Goal: Browse casually: Explore the website without a specific task or goal

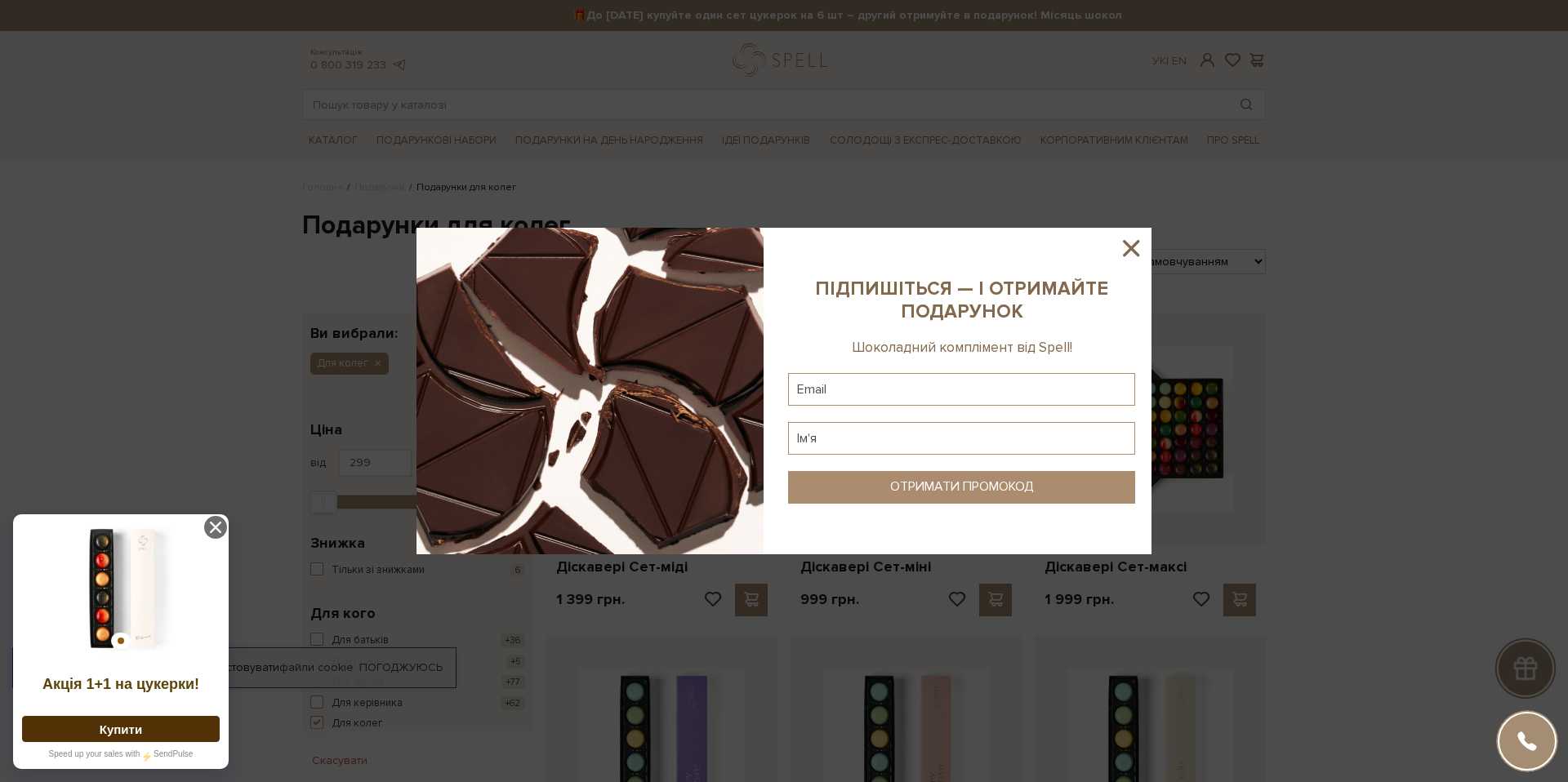
click at [1129, 245] on icon at bounding box center [1131, 248] width 16 height 16
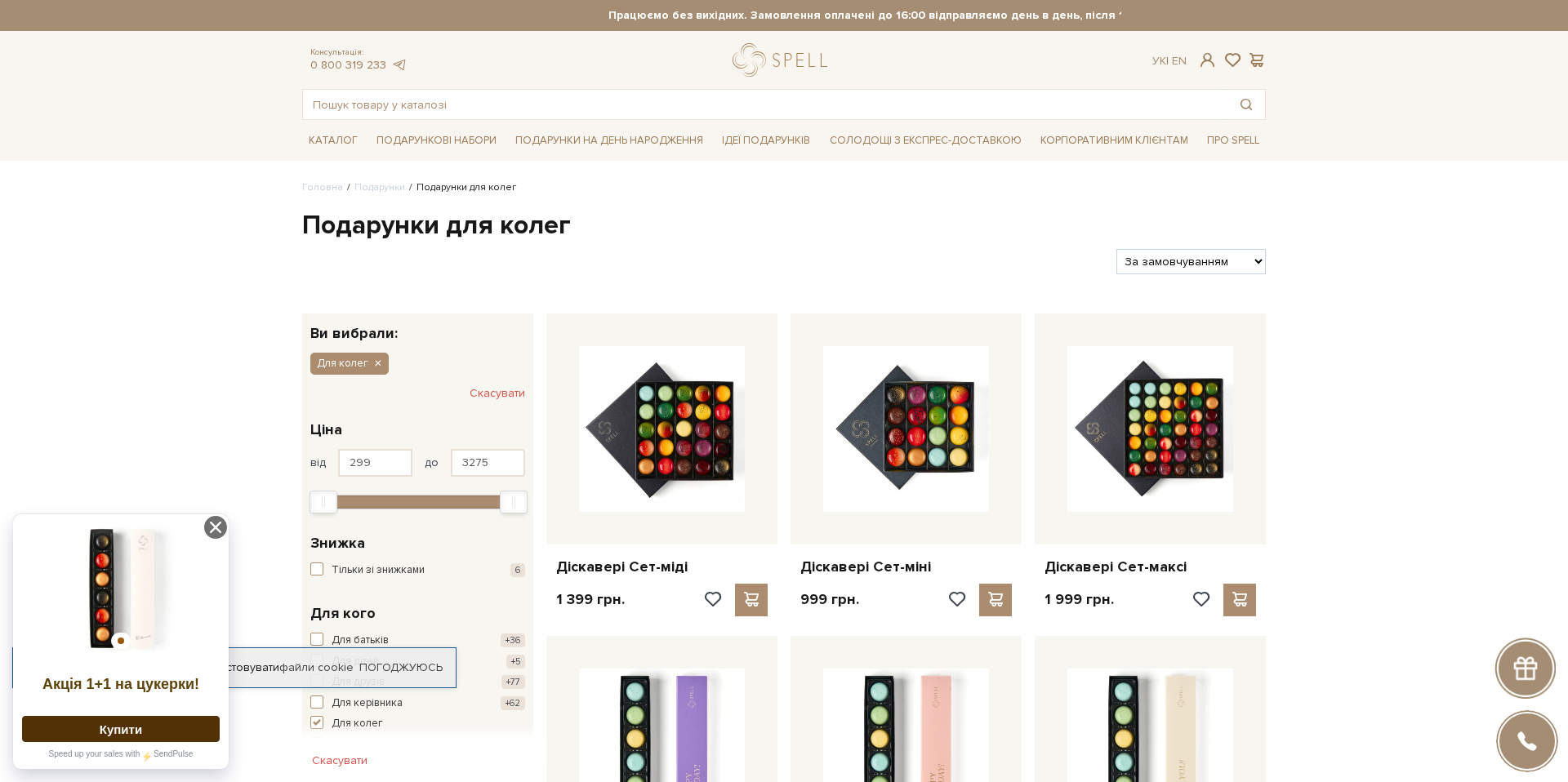
click at [1180, 255] on select "За замовчуванням За Ціною (зростання) За Ціною (зменшення) Новинки За популярні…" at bounding box center [1190, 262] width 149 height 26
select select "https://spellchocolate.com/podarunki/gifts-for-dlja-koleg?sort=p.price&order=DE…"
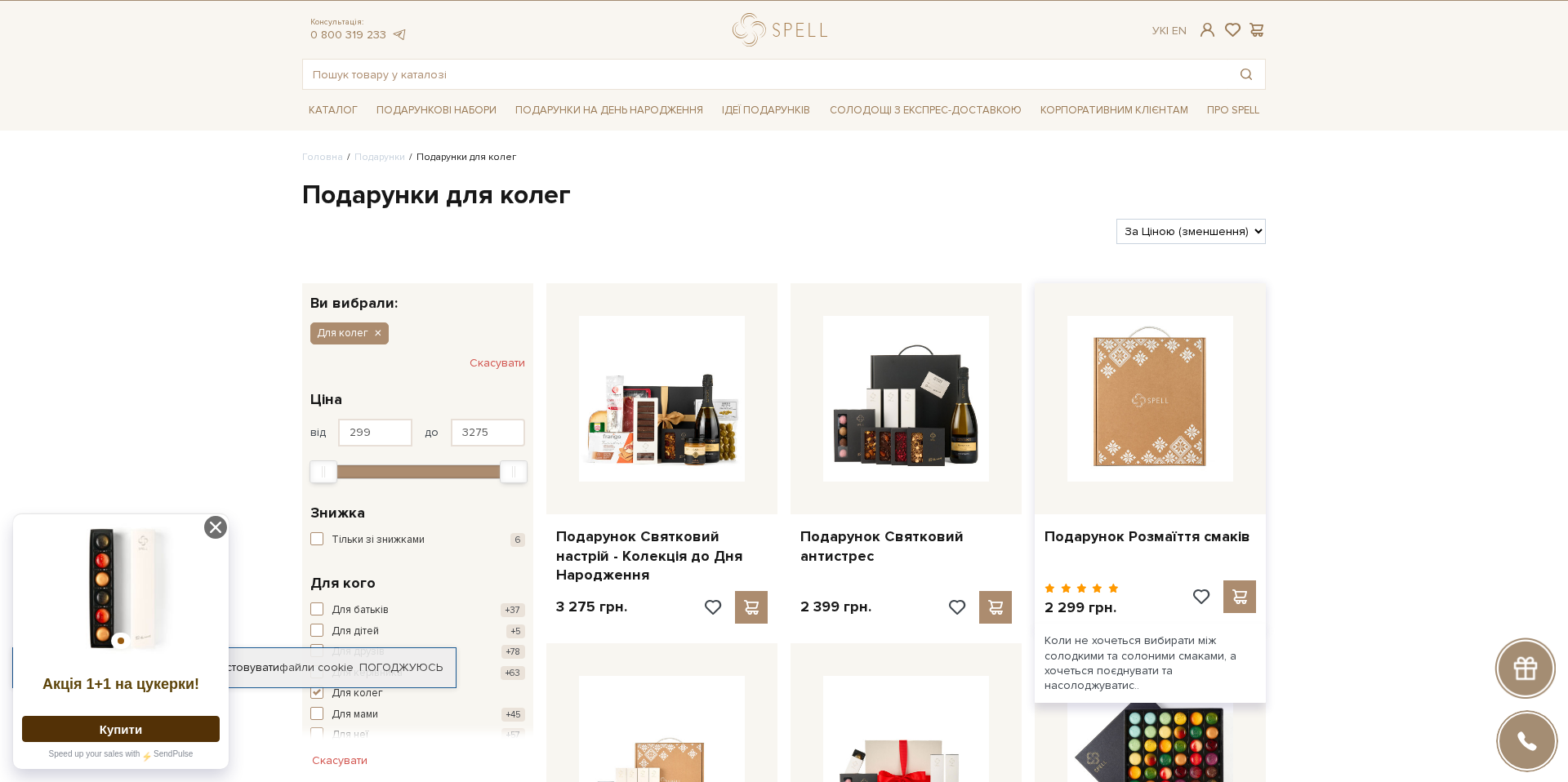
scroll to position [33, 0]
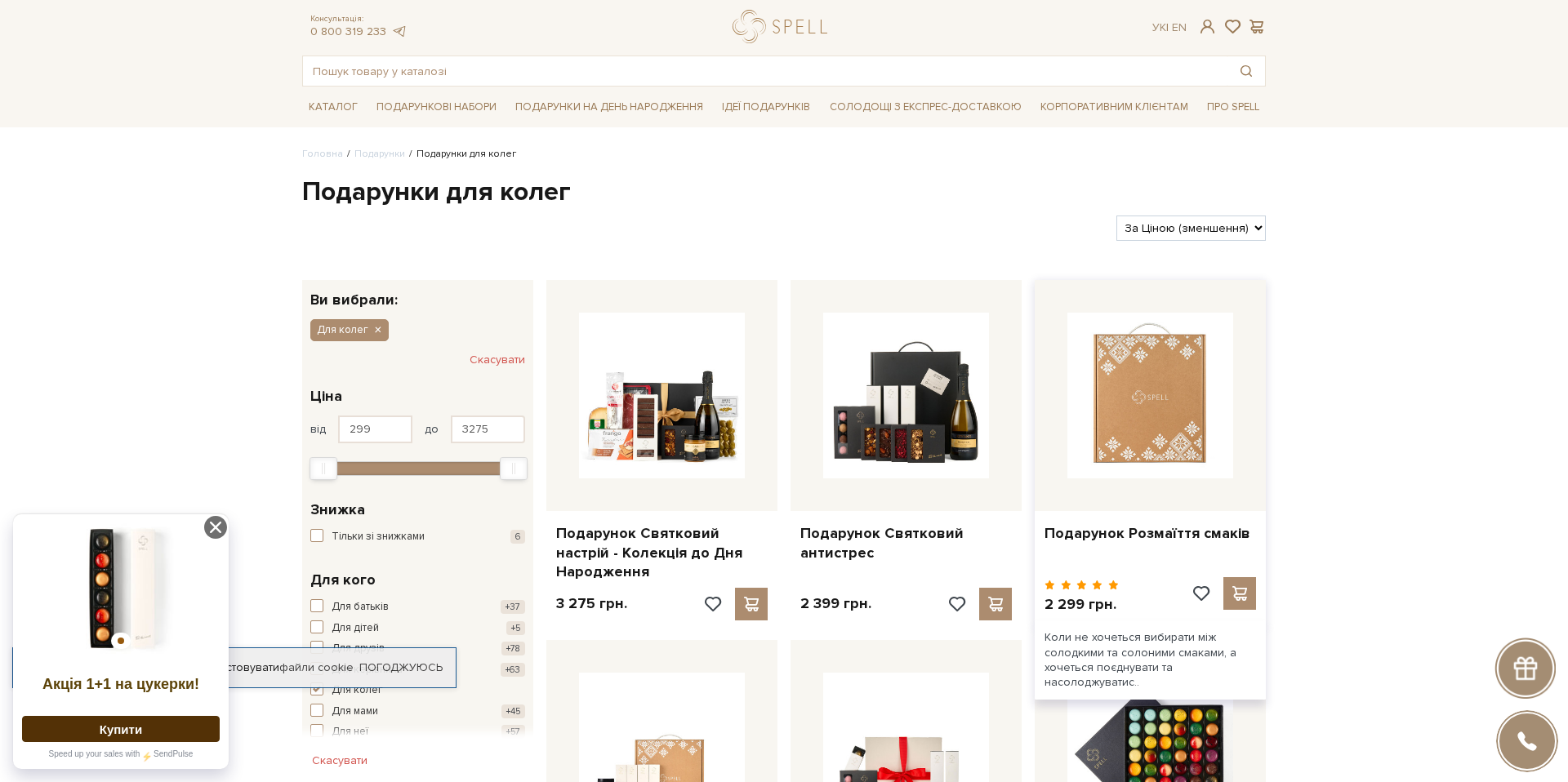
click at [1162, 398] on img at bounding box center [1150, 395] width 166 height 166
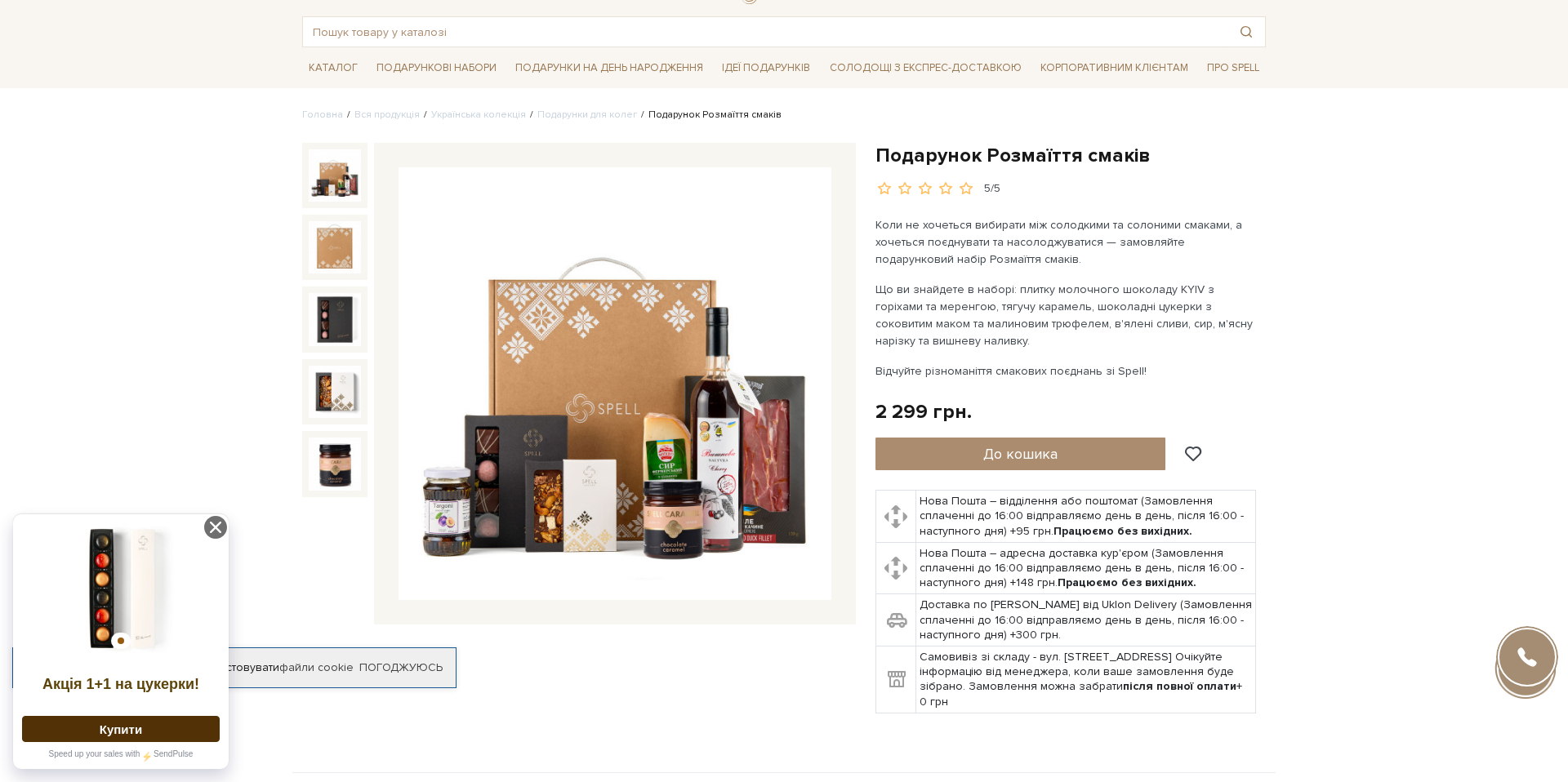
scroll to position [80, 0]
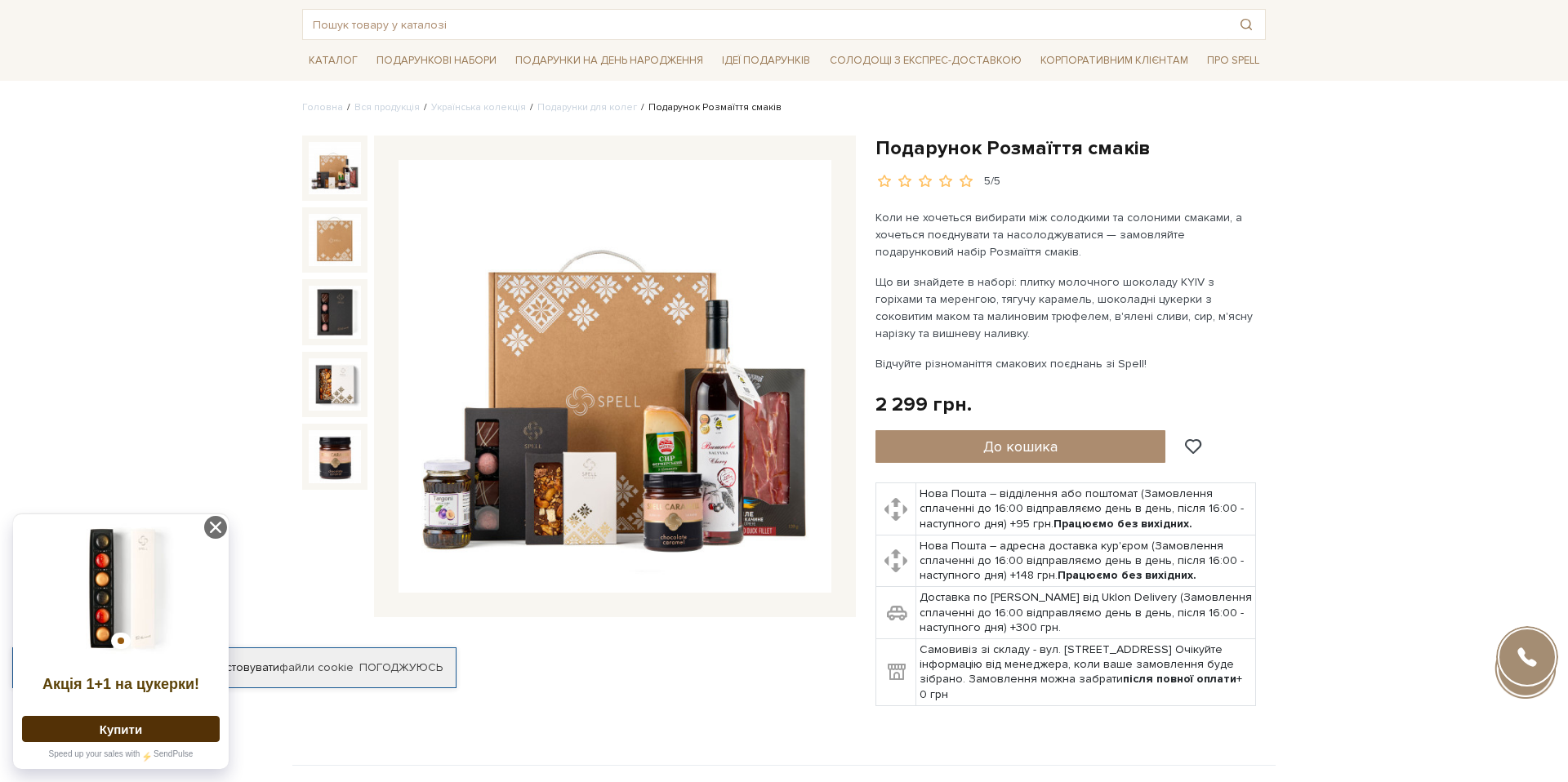
click at [768, 457] on img at bounding box center [615, 377] width 433 height 433
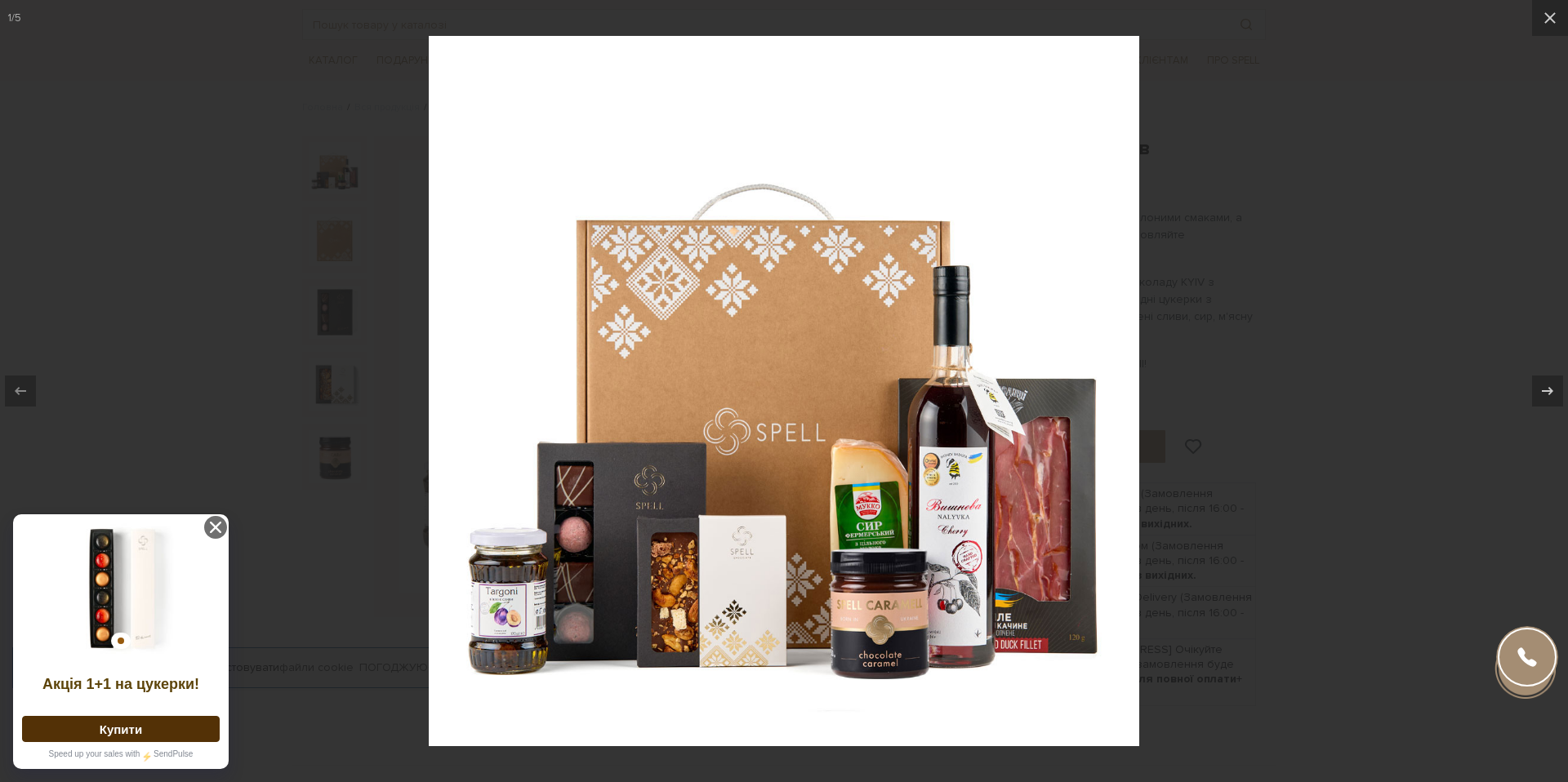
click at [1228, 530] on div at bounding box center [784, 391] width 1568 height 782
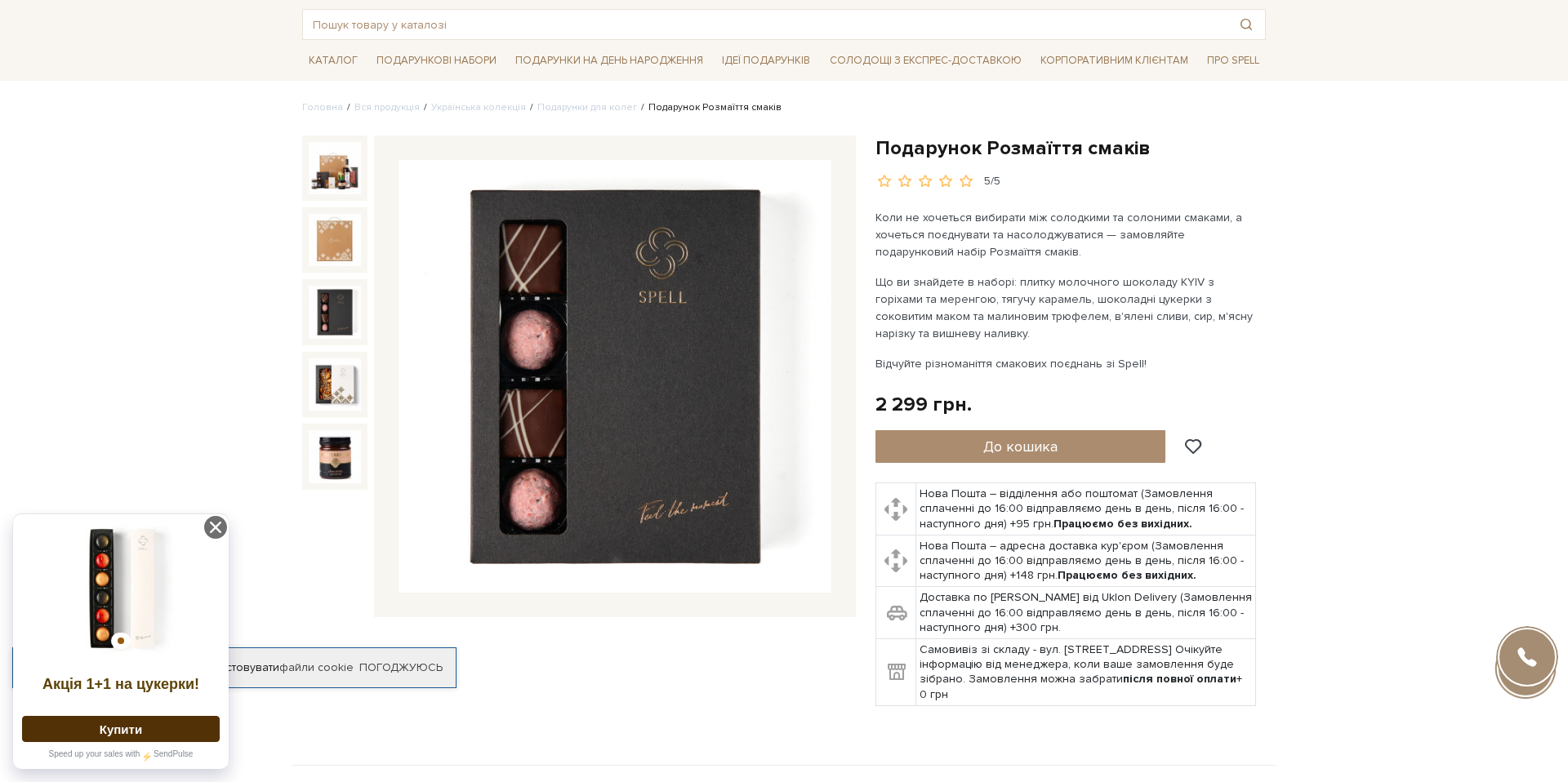
click at [342, 318] on img at bounding box center [334, 311] width 52 height 52
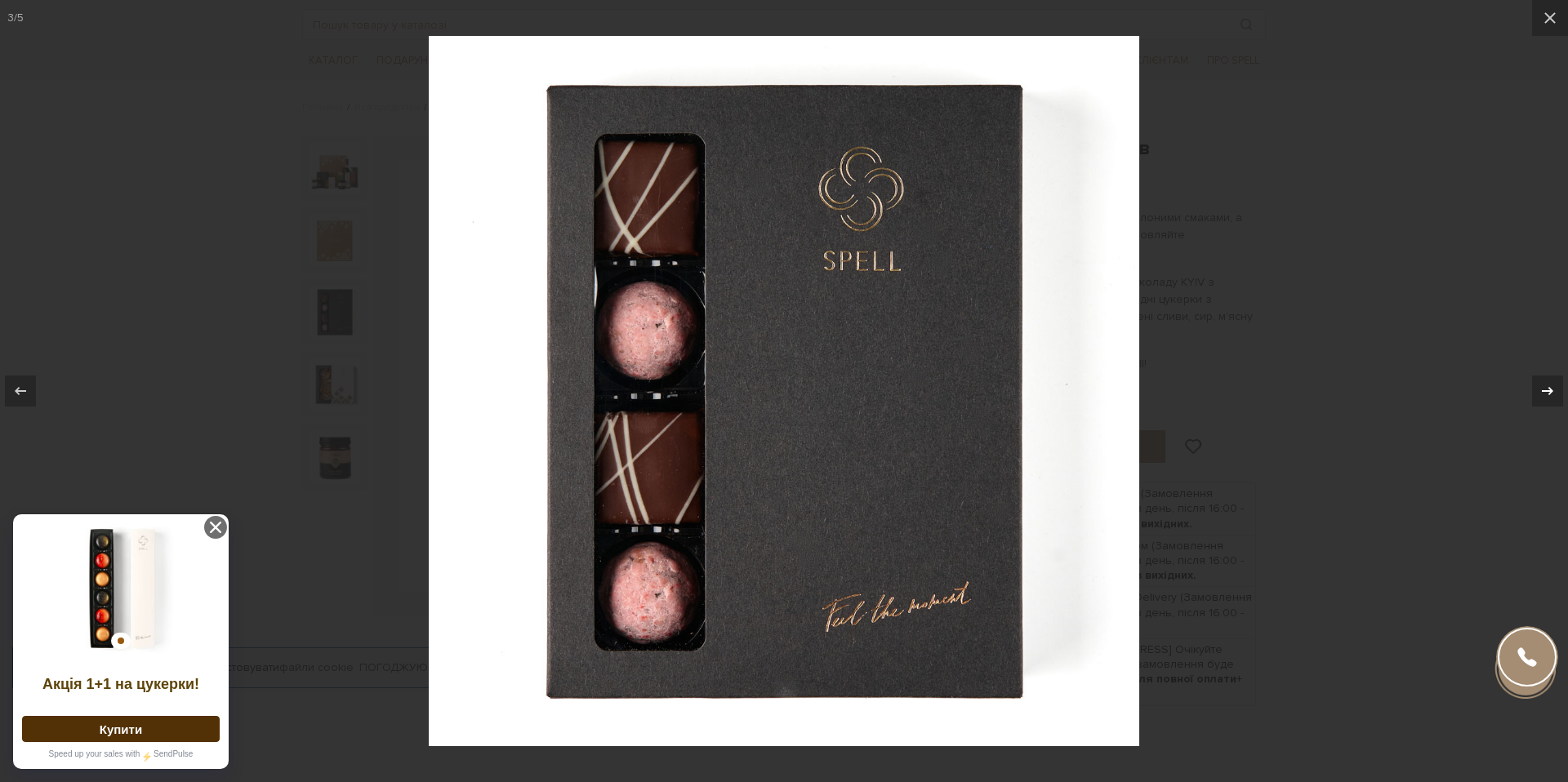
click at [1540, 397] on icon at bounding box center [1548, 391] width 20 height 20
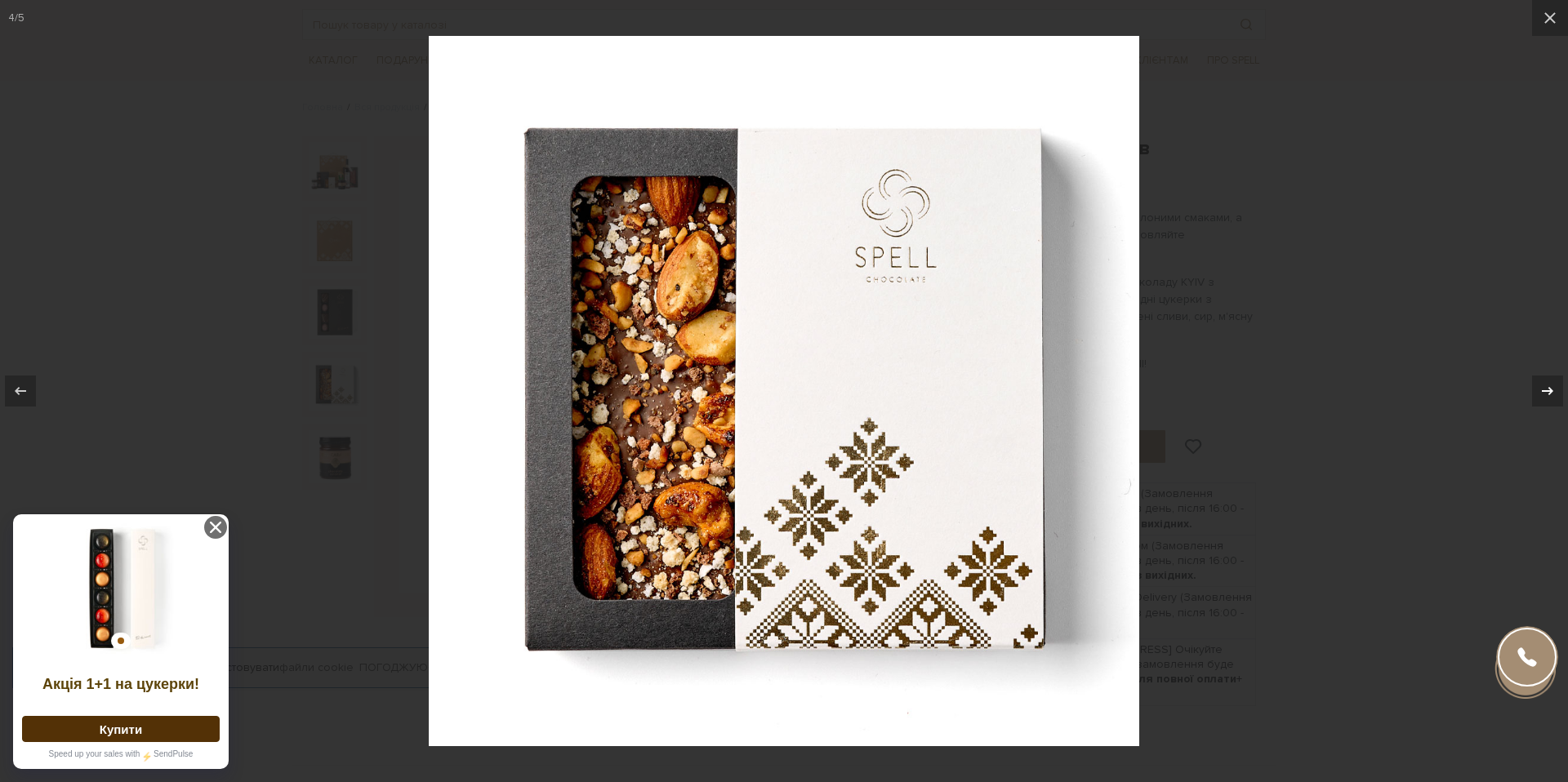
click at [1540, 397] on icon at bounding box center [1548, 391] width 20 height 20
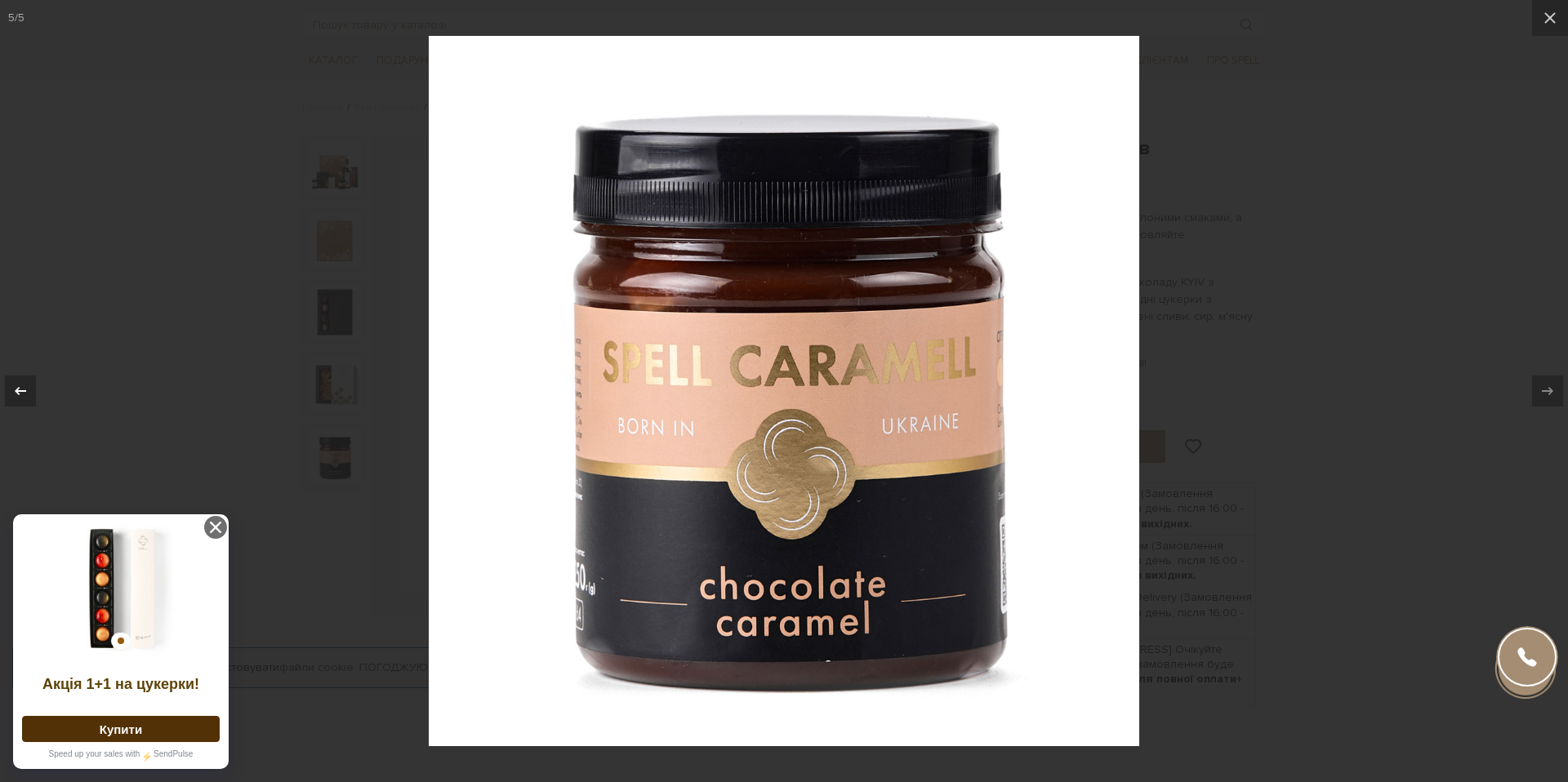
click at [9, 382] on div at bounding box center [20, 391] width 31 height 31
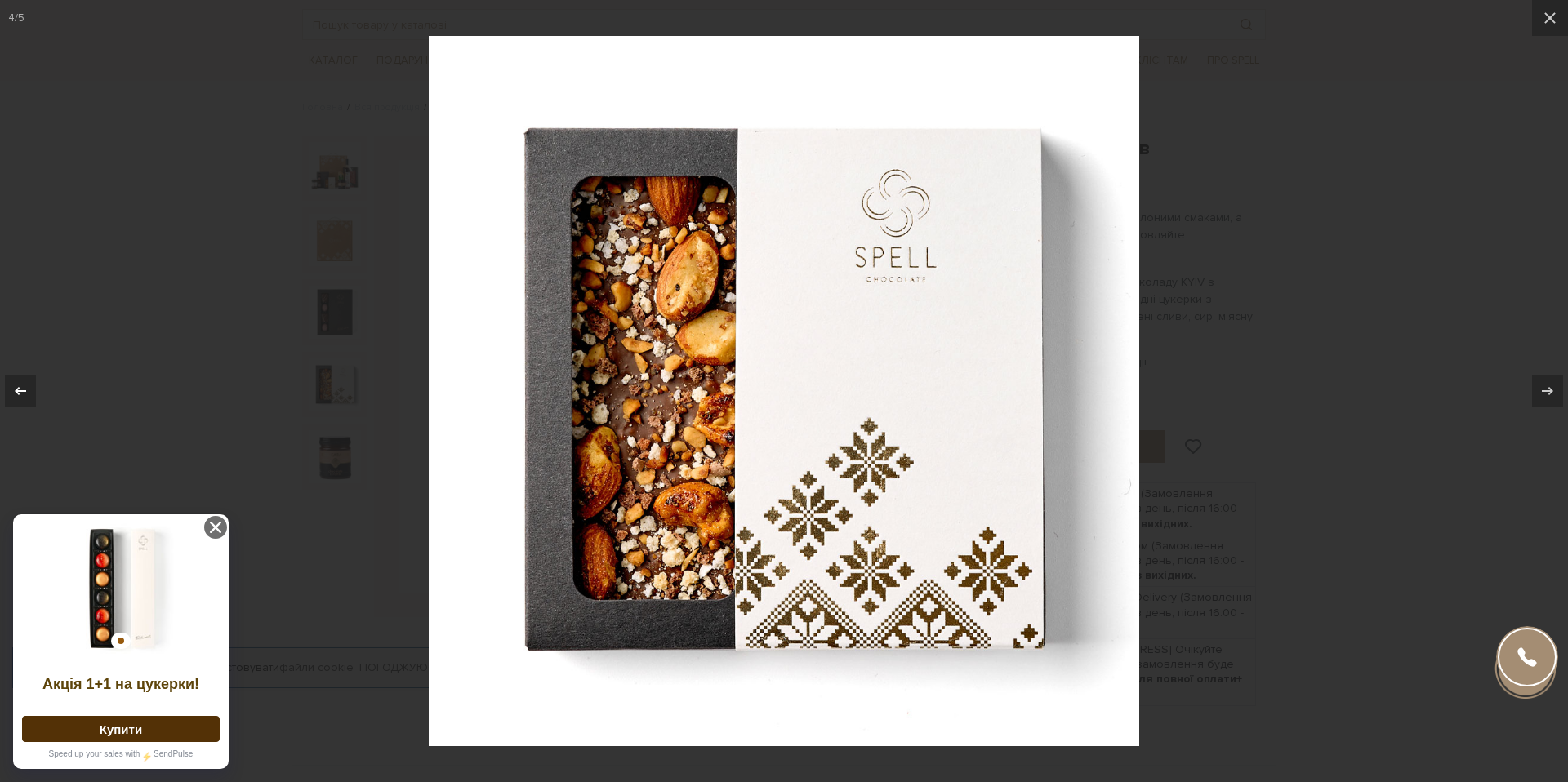
click at [14, 382] on icon at bounding box center [20, 391] width 20 height 20
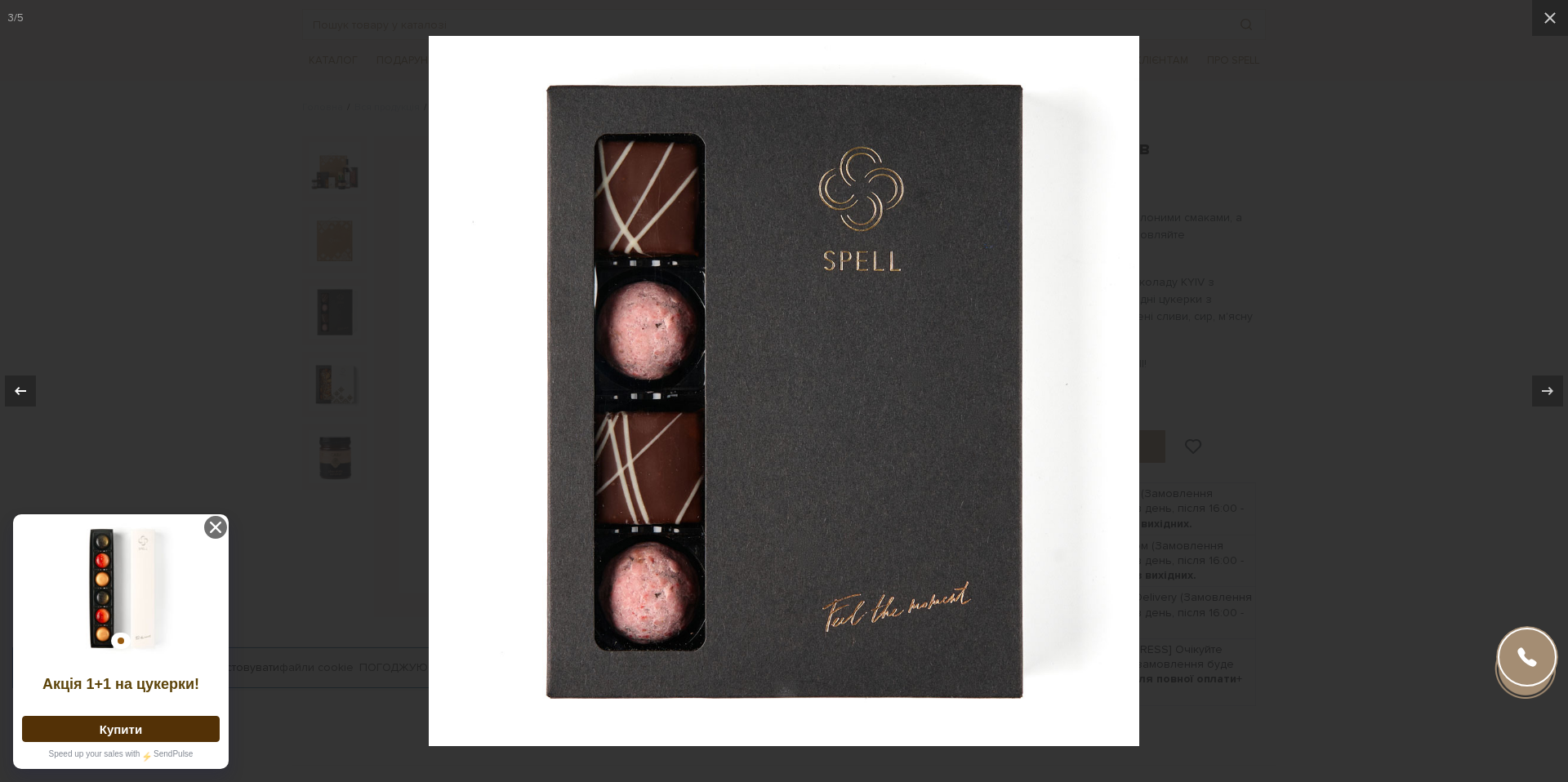
click at [14, 382] on icon at bounding box center [20, 391] width 20 height 20
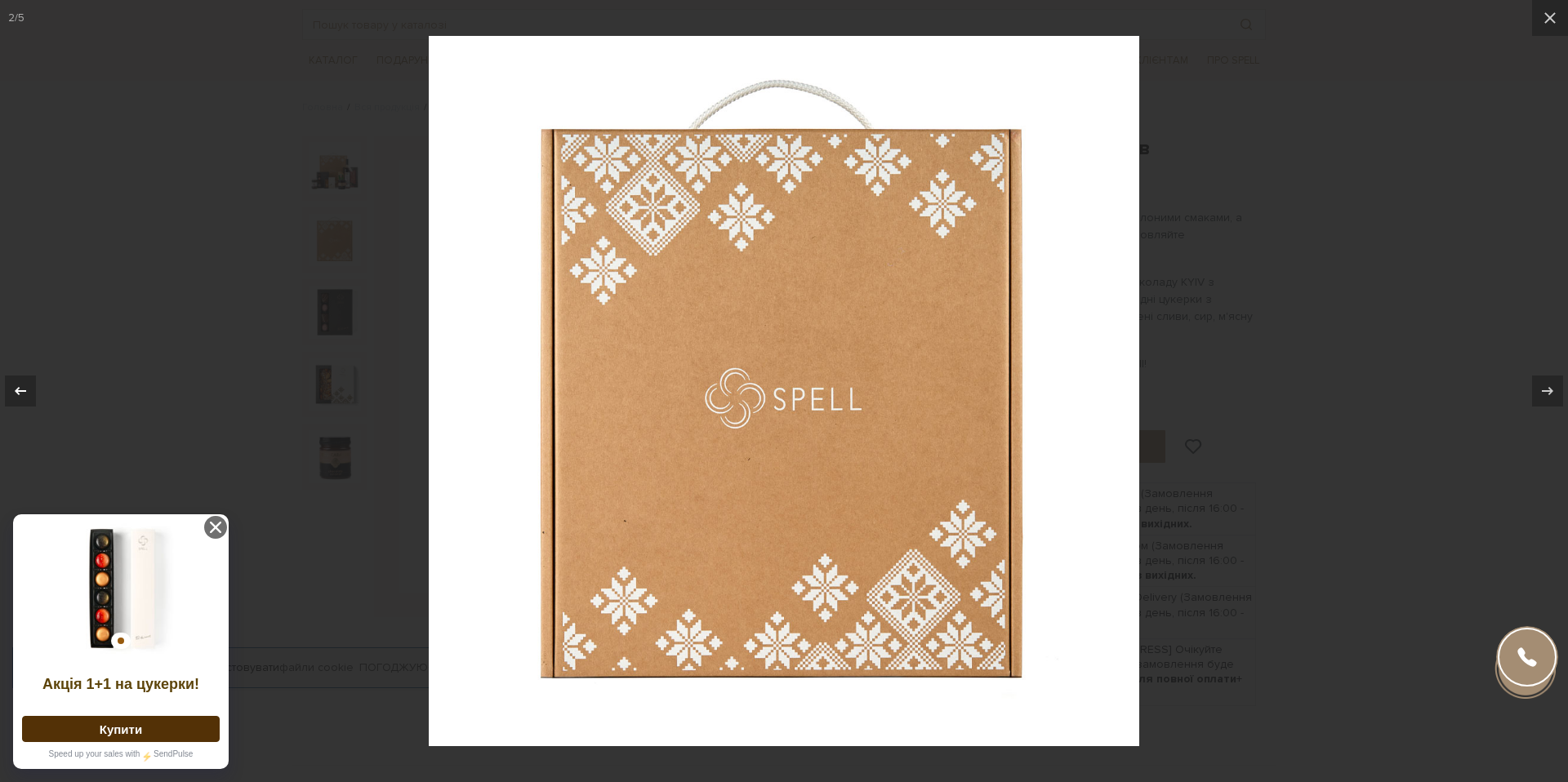
click at [14, 382] on icon at bounding box center [20, 391] width 20 height 20
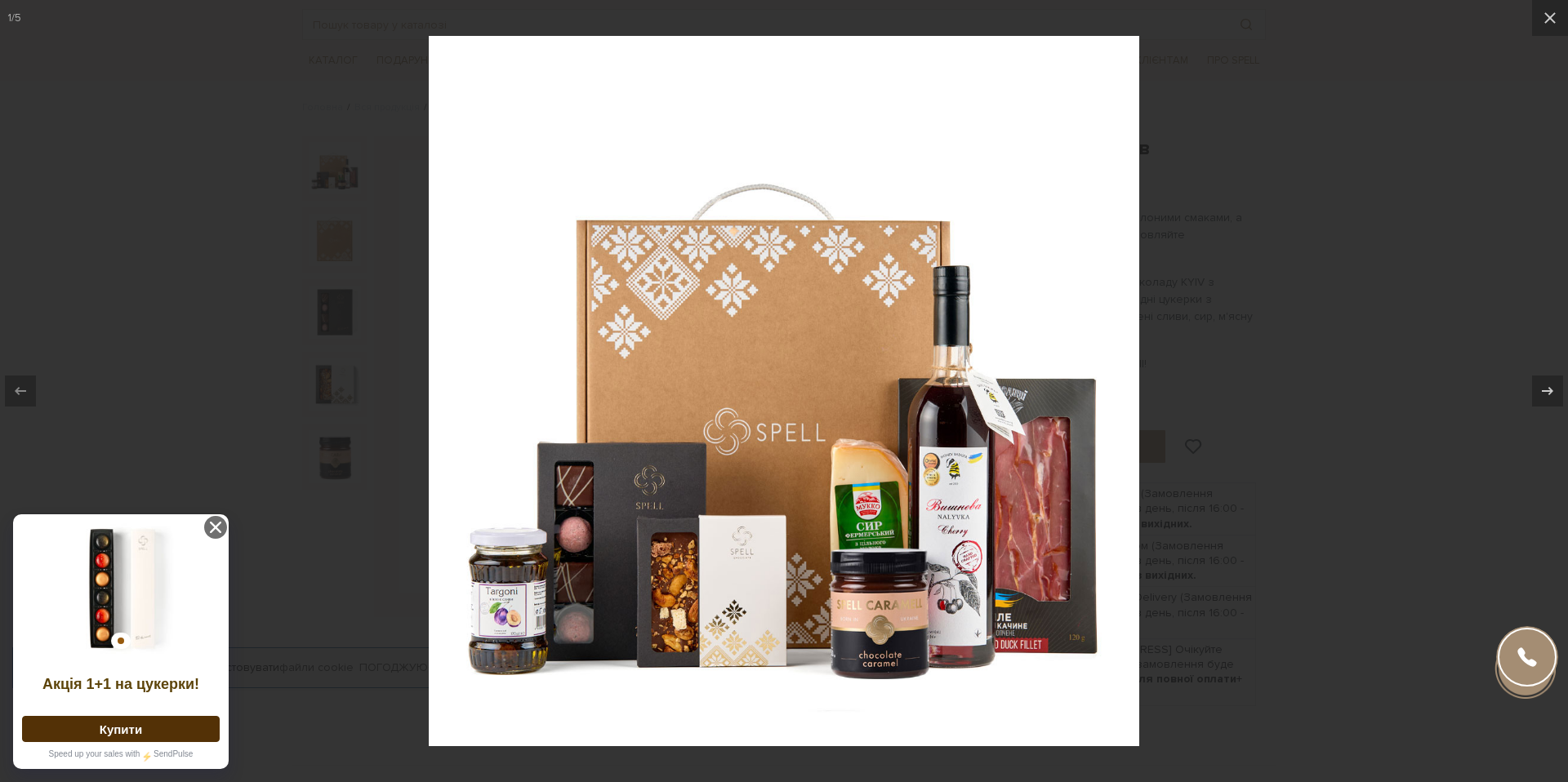
click at [1221, 590] on div at bounding box center [784, 391] width 1568 height 782
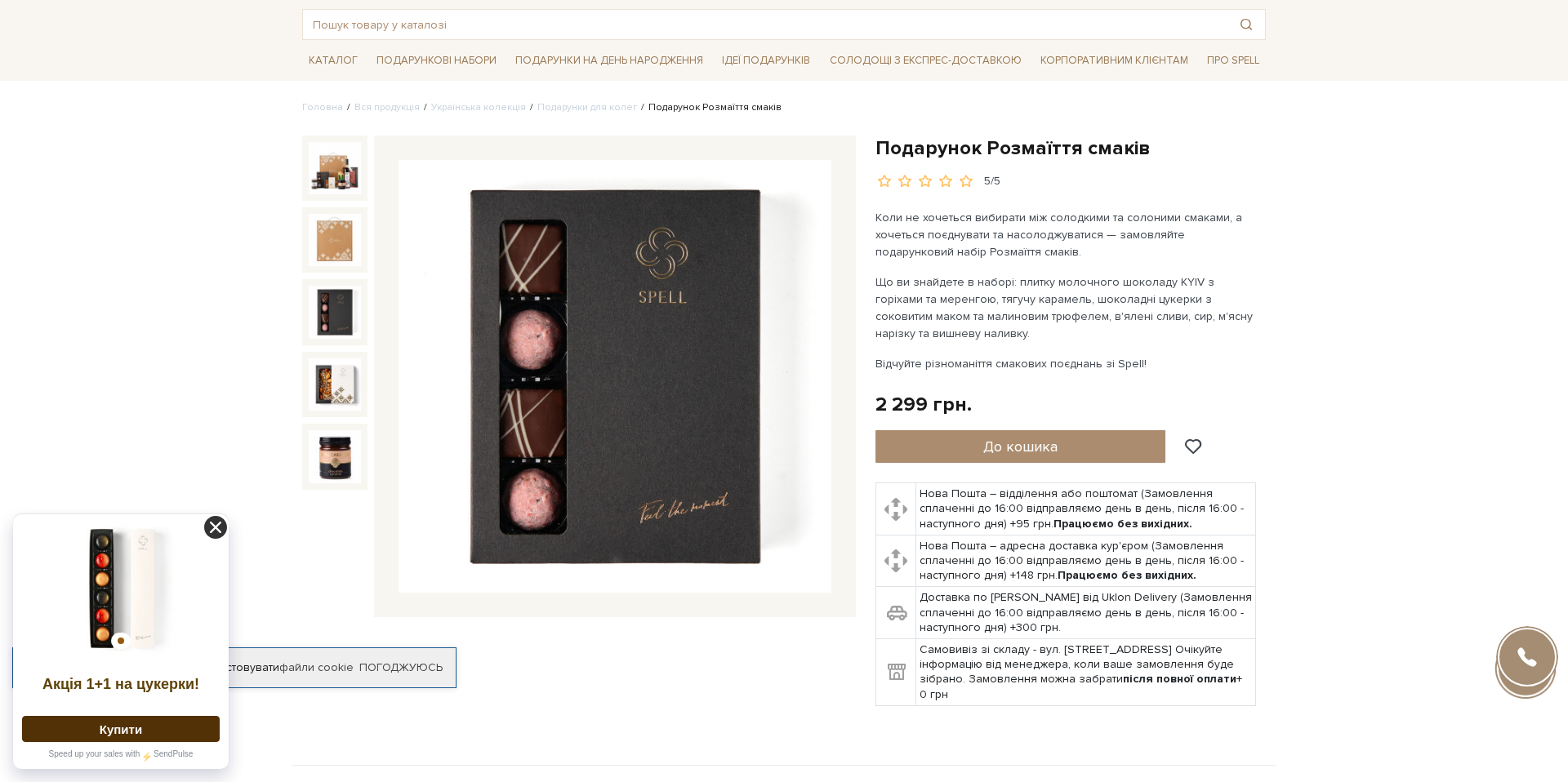
click at [210, 527] on icon at bounding box center [216, 527] width 23 height 23
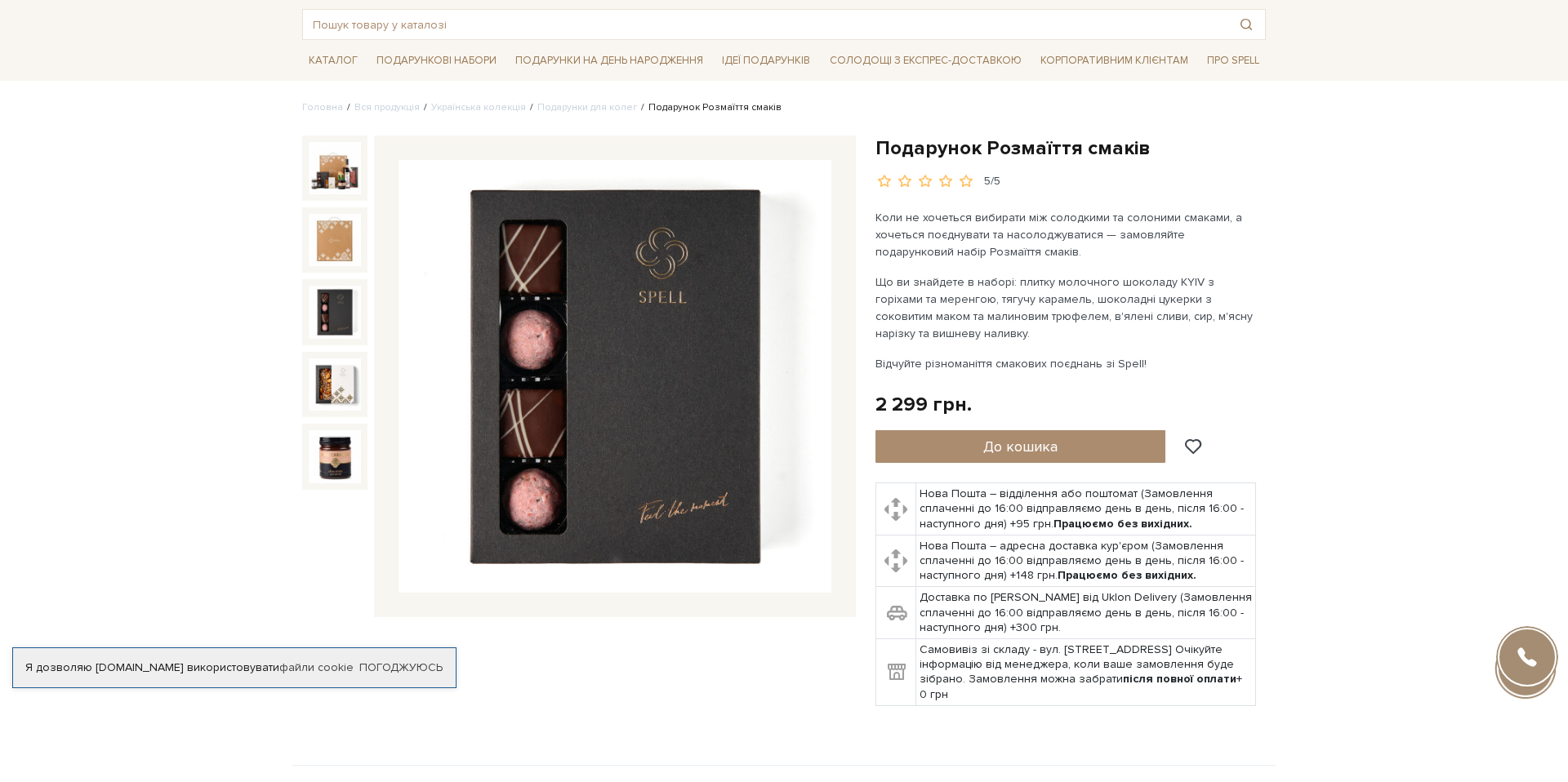
click at [398, 647] on div "Я дозволяю spellchocolate.com використовувати файли cookie Погоджуюсь" at bounding box center [233, 668] width 444 height 41
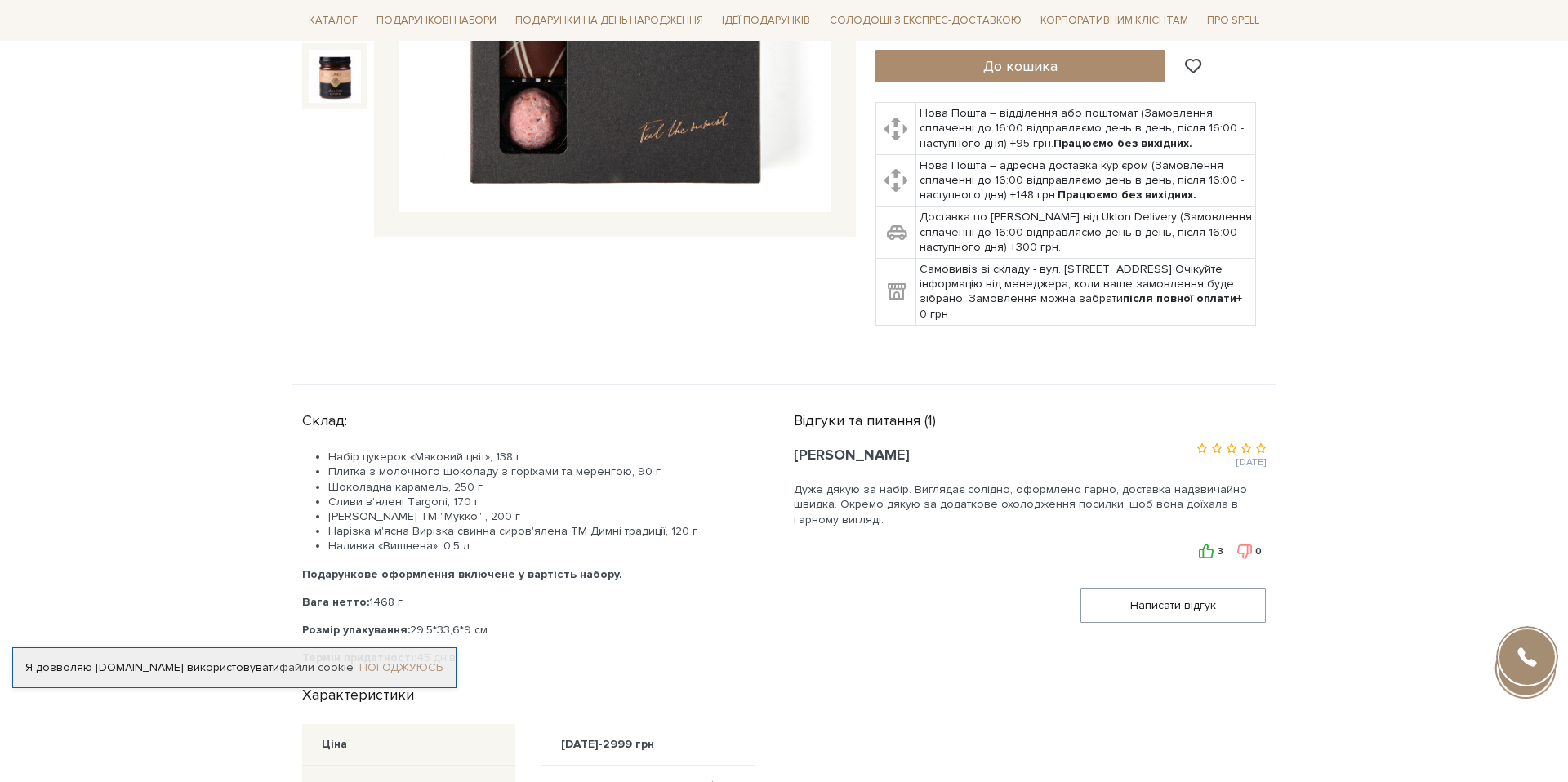
click at [395, 660] on link "Погоджуюсь" at bounding box center [401, 667] width 84 height 14
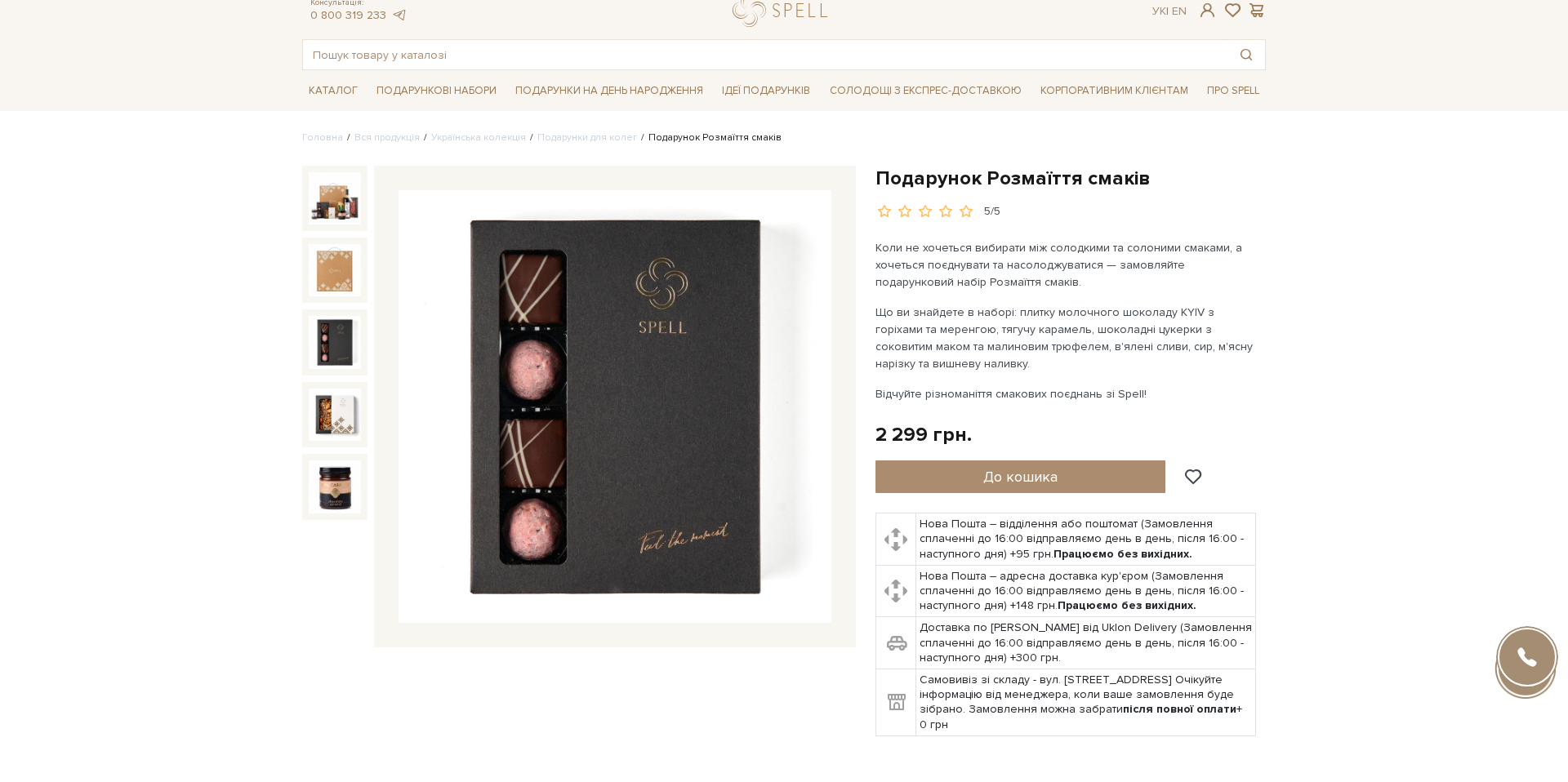
scroll to position [0, 0]
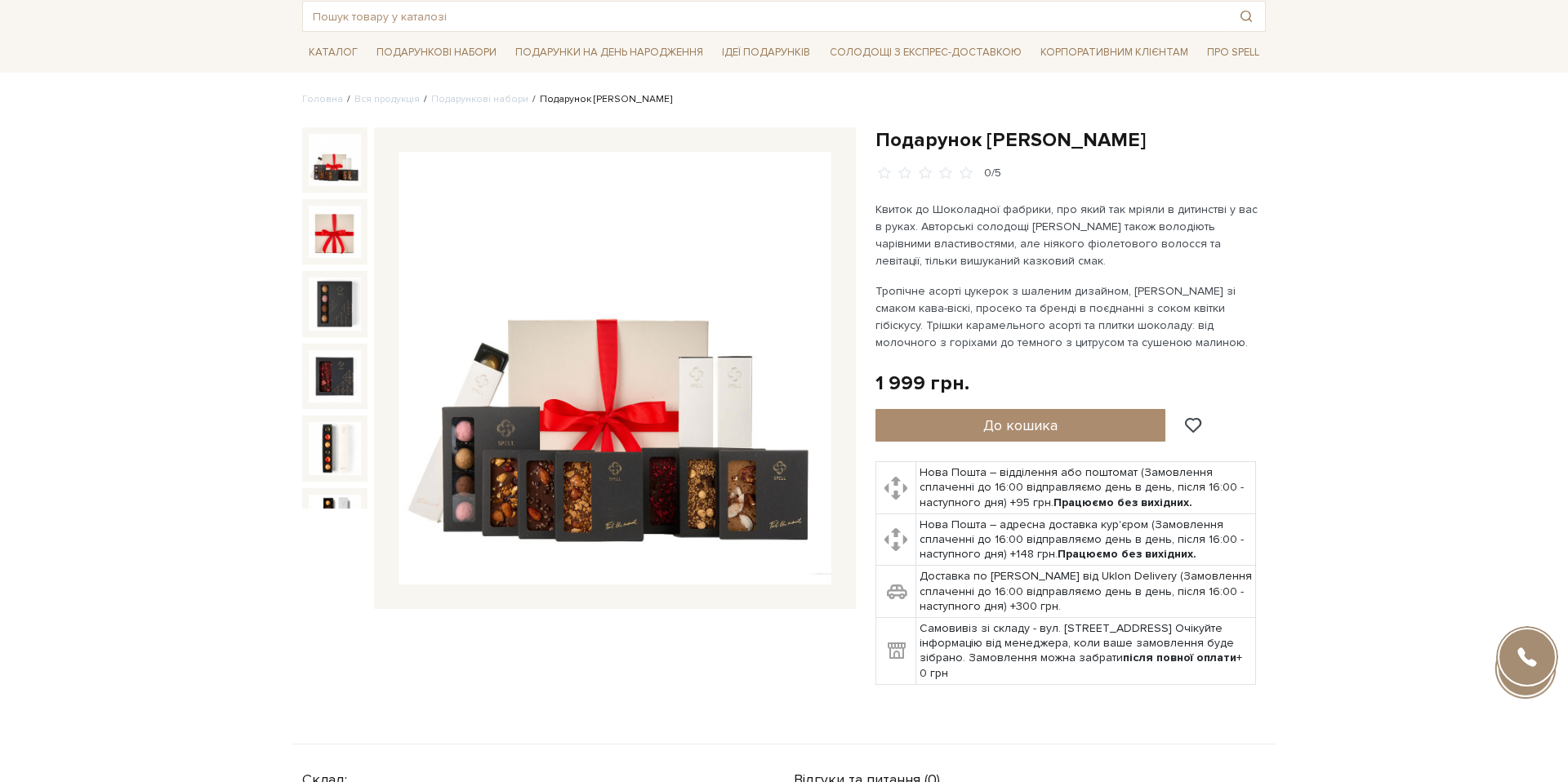
scroll to position [89, 0]
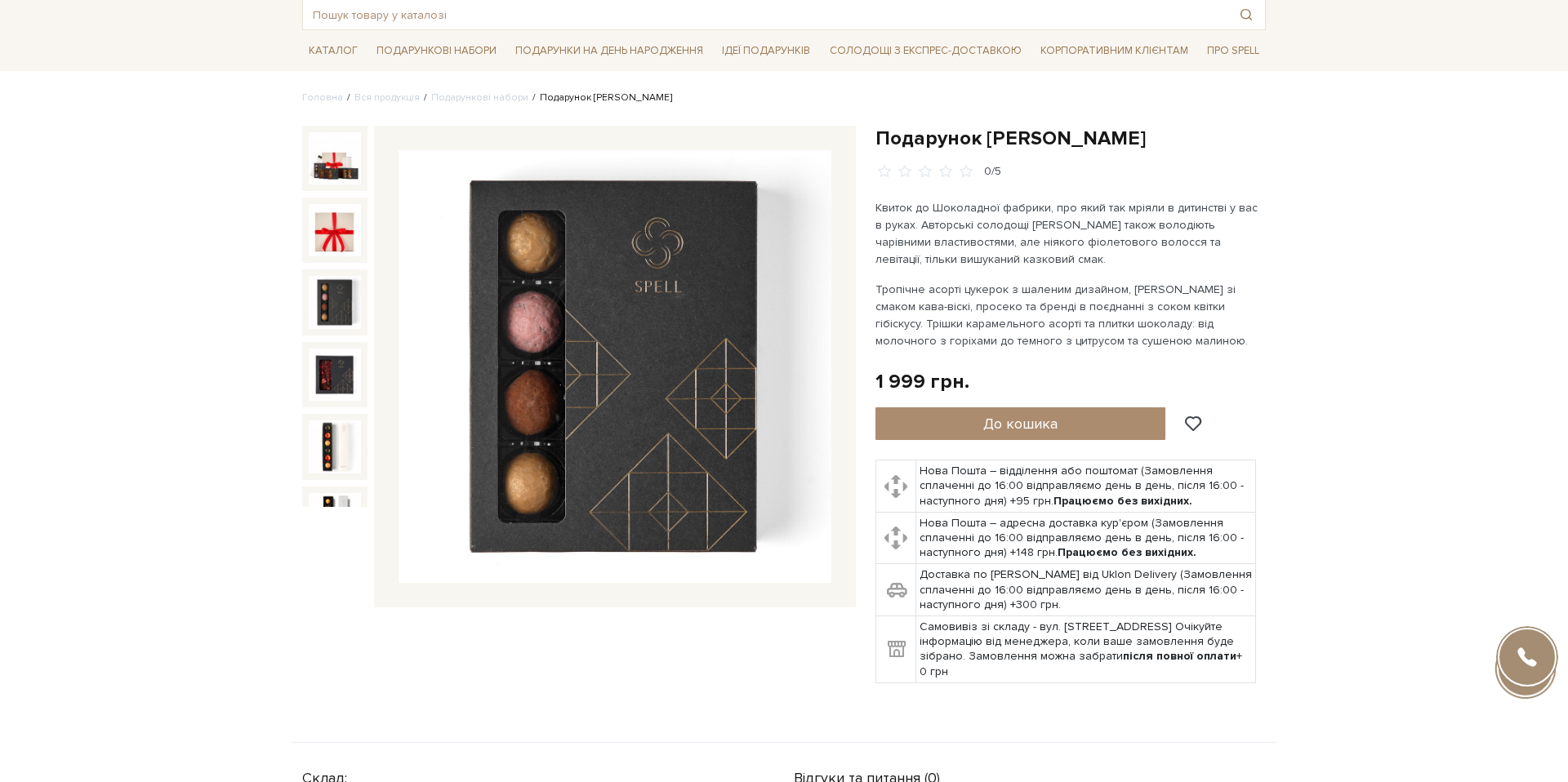
click at [332, 297] on img at bounding box center [334, 302] width 52 height 52
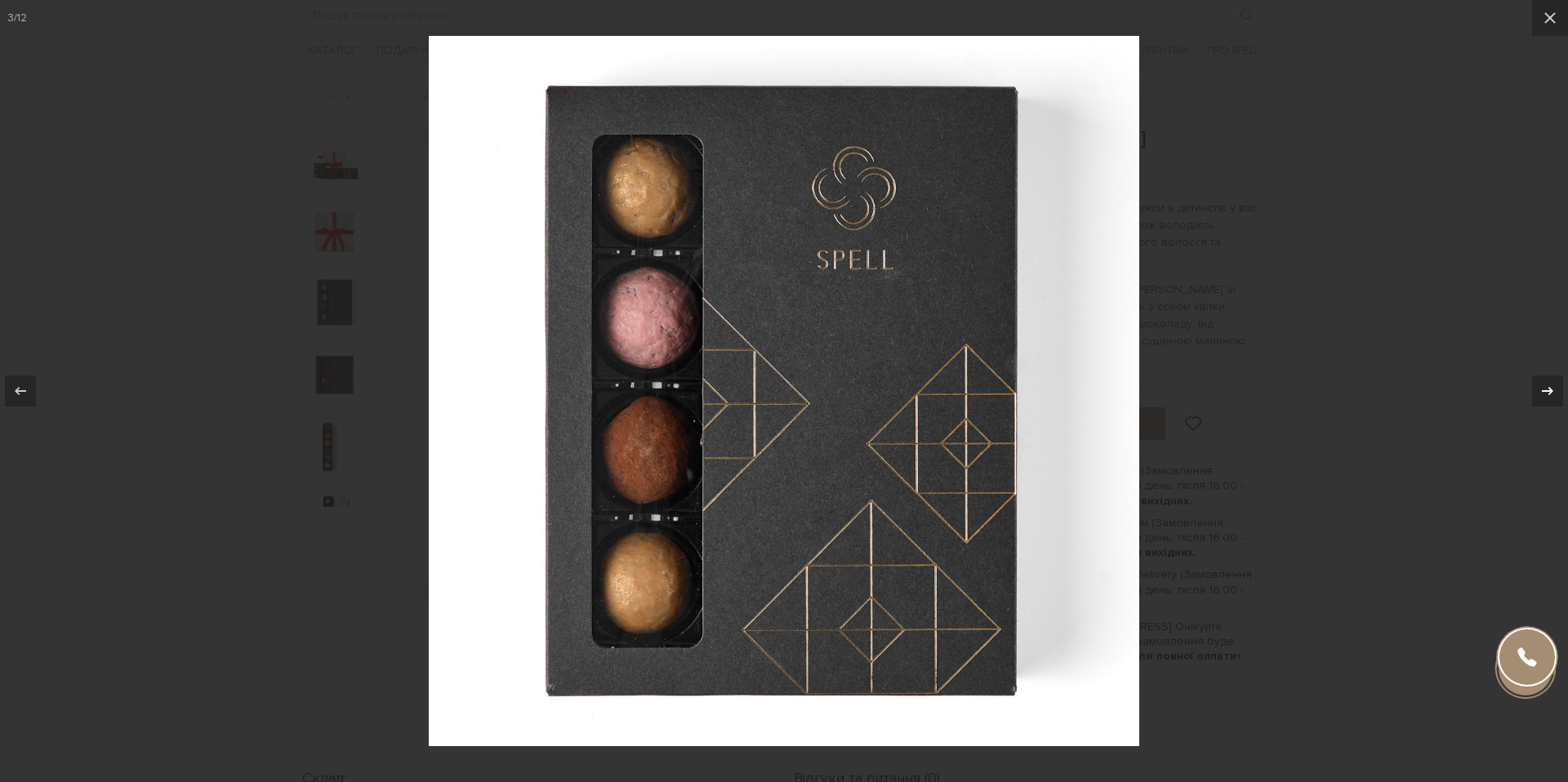
click at [1538, 388] on icon at bounding box center [1548, 391] width 20 height 20
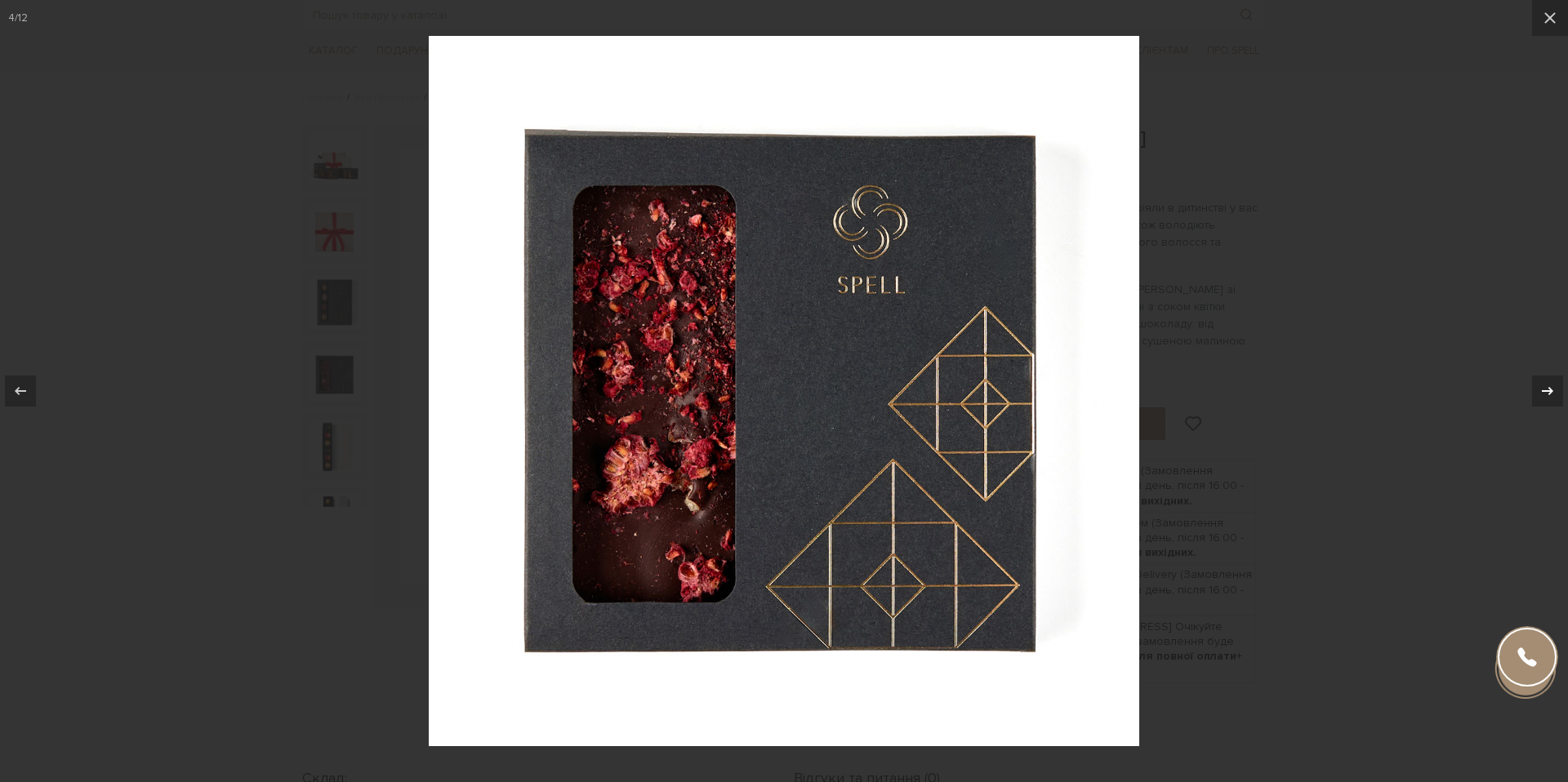
click at [1538, 388] on icon at bounding box center [1548, 391] width 20 height 20
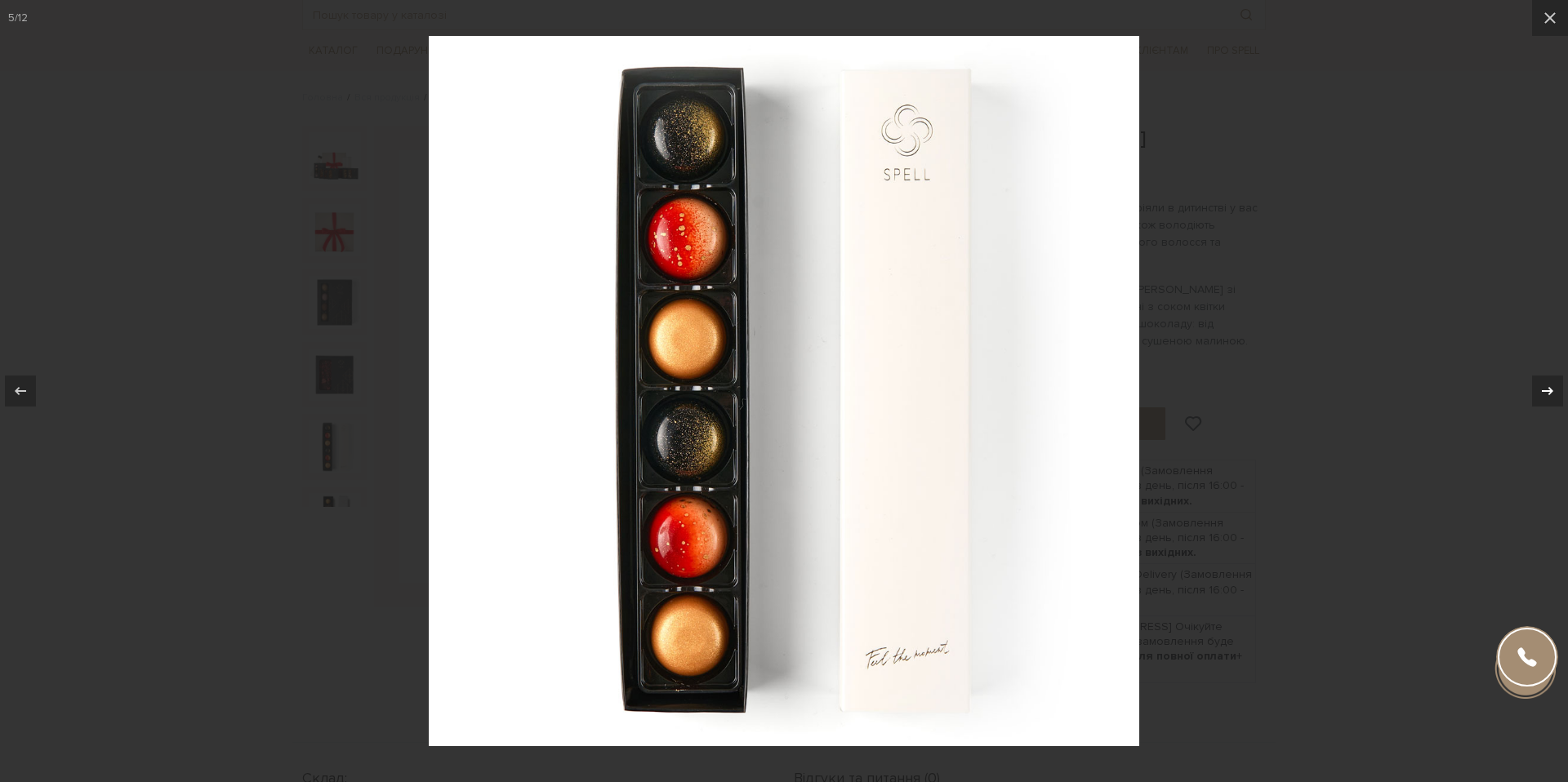
click at [1538, 388] on icon at bounding box center [1548, 391] width 20 height 20
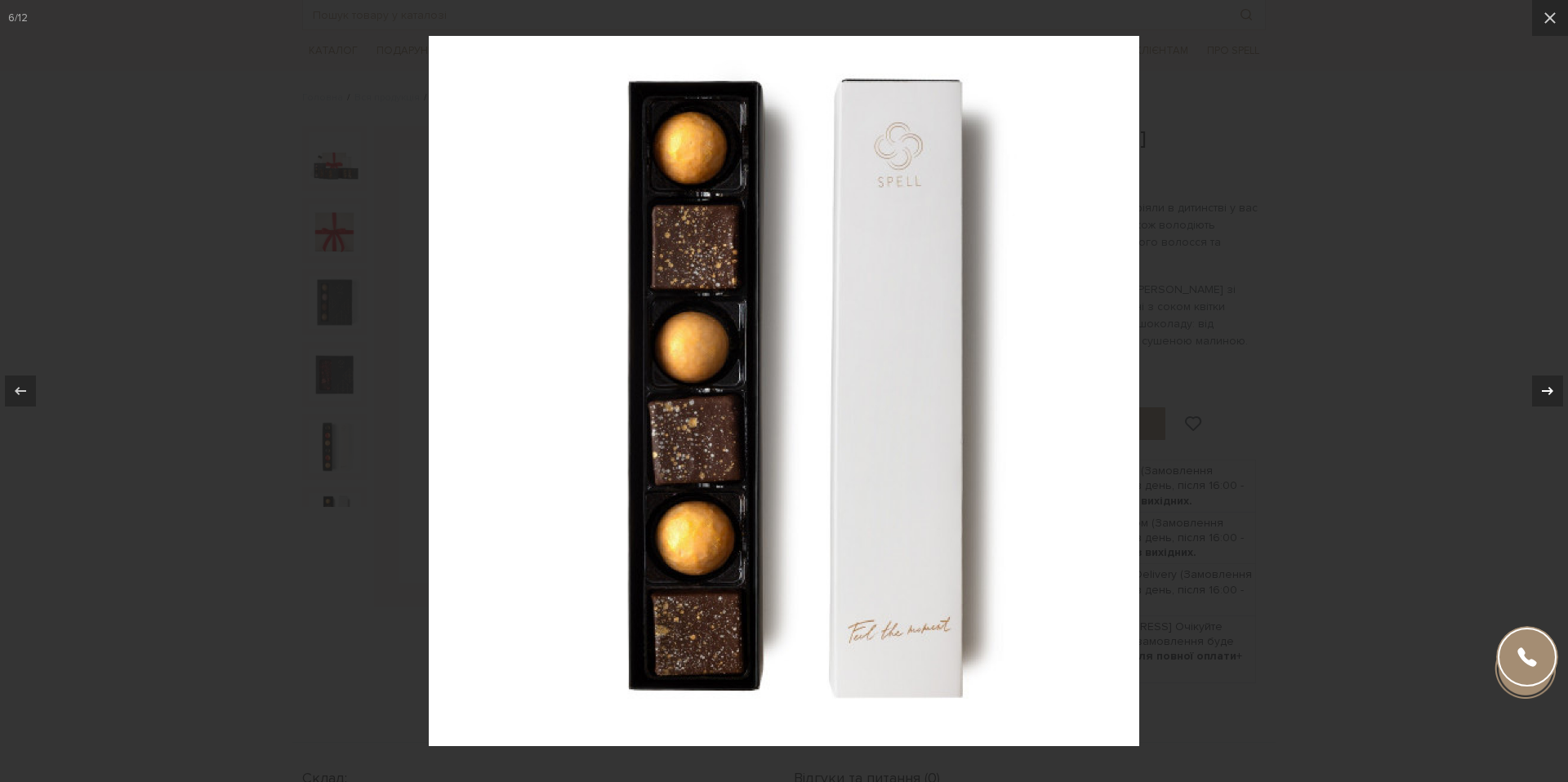
click at [1538, 388] on icon at bounding box center [1548, 391] width 20 height 20
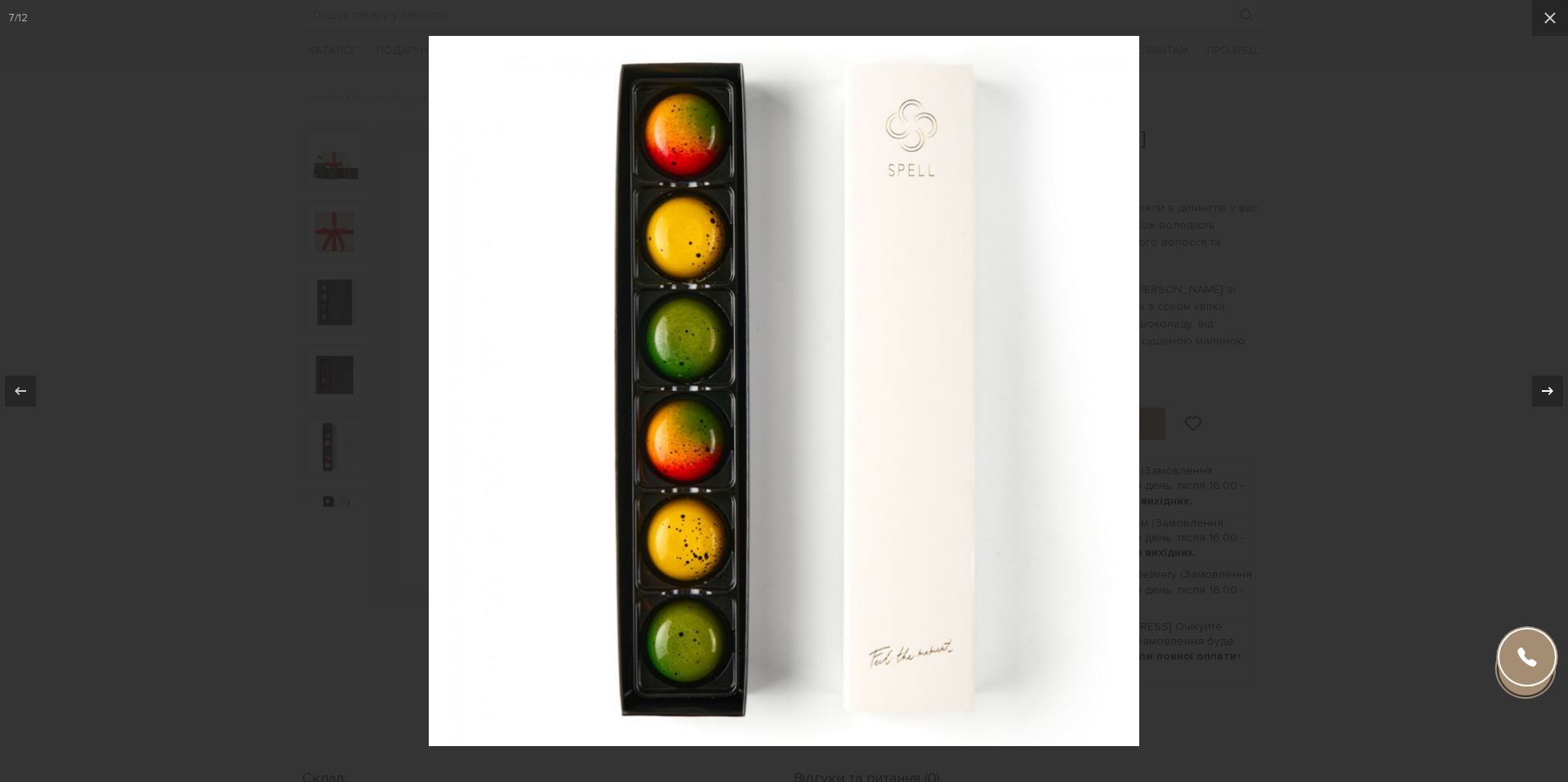
click at [1538, 388] on icon at bounding box center [1548, 391] width 20 height 20
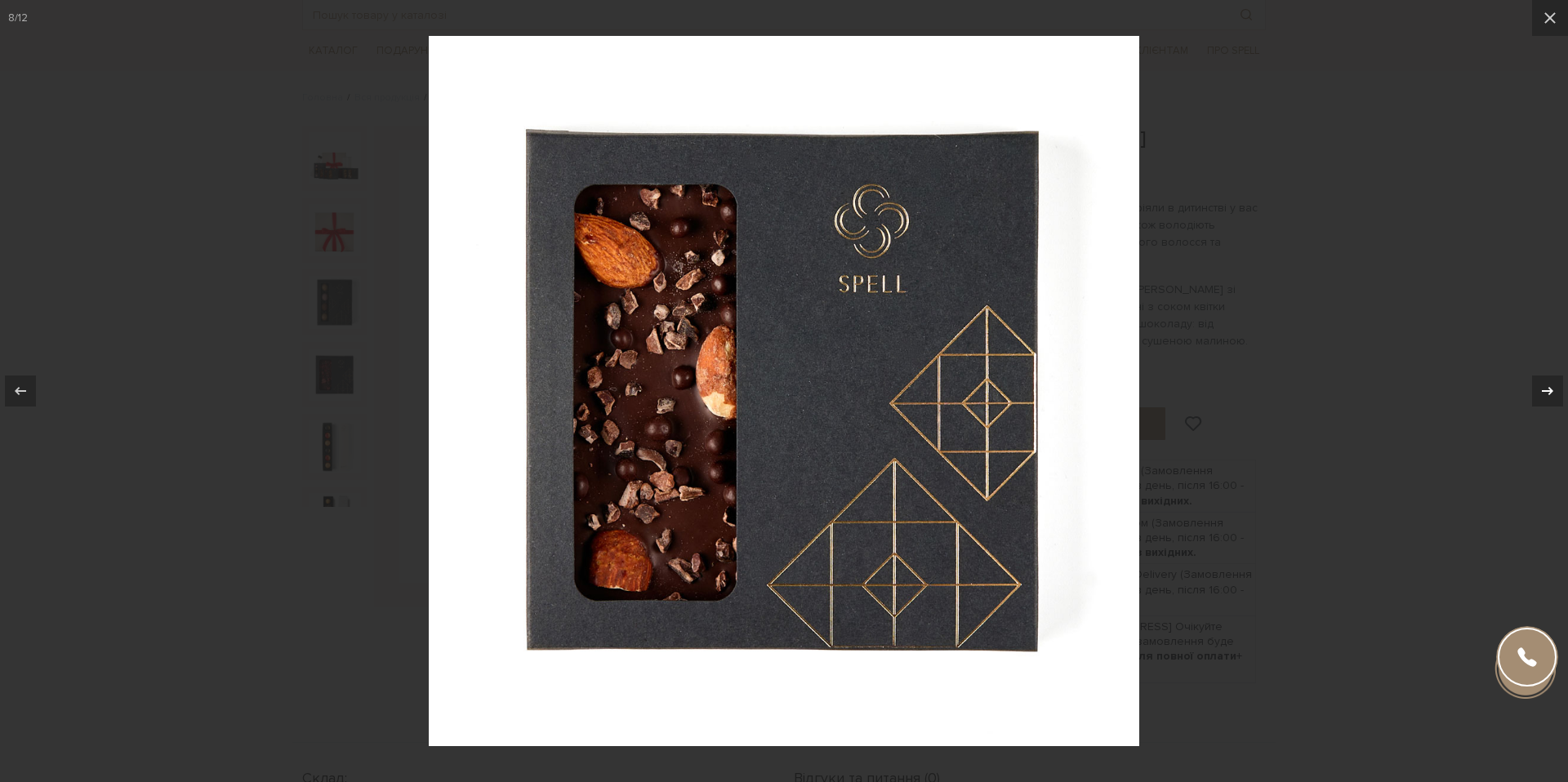
click at [1538, 388] on icon at bounding box center [1548, 391] width 20 height 20
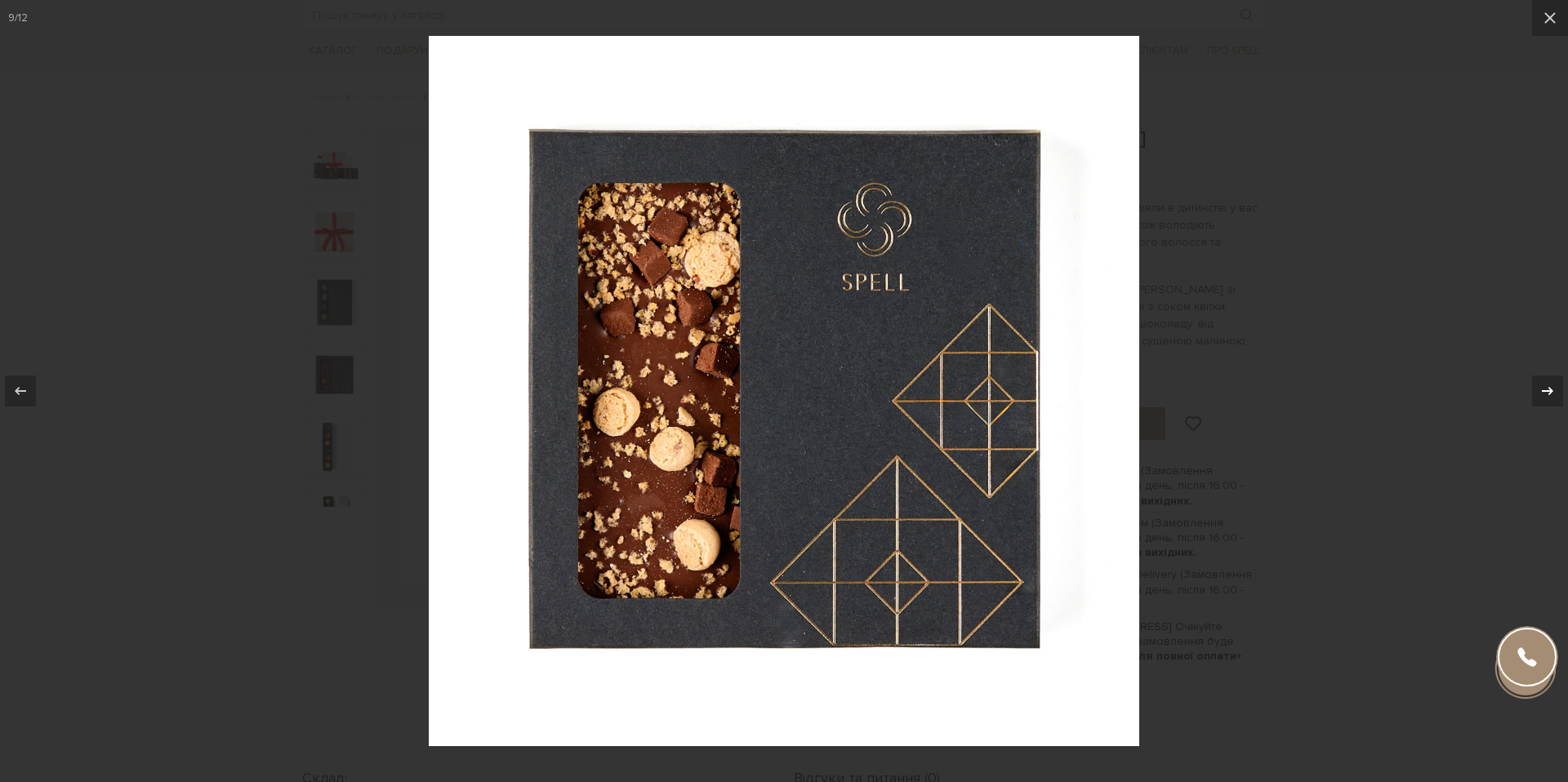
click at [1538, 388] on icon at bounding box center [1548, 391] width 20 height 20
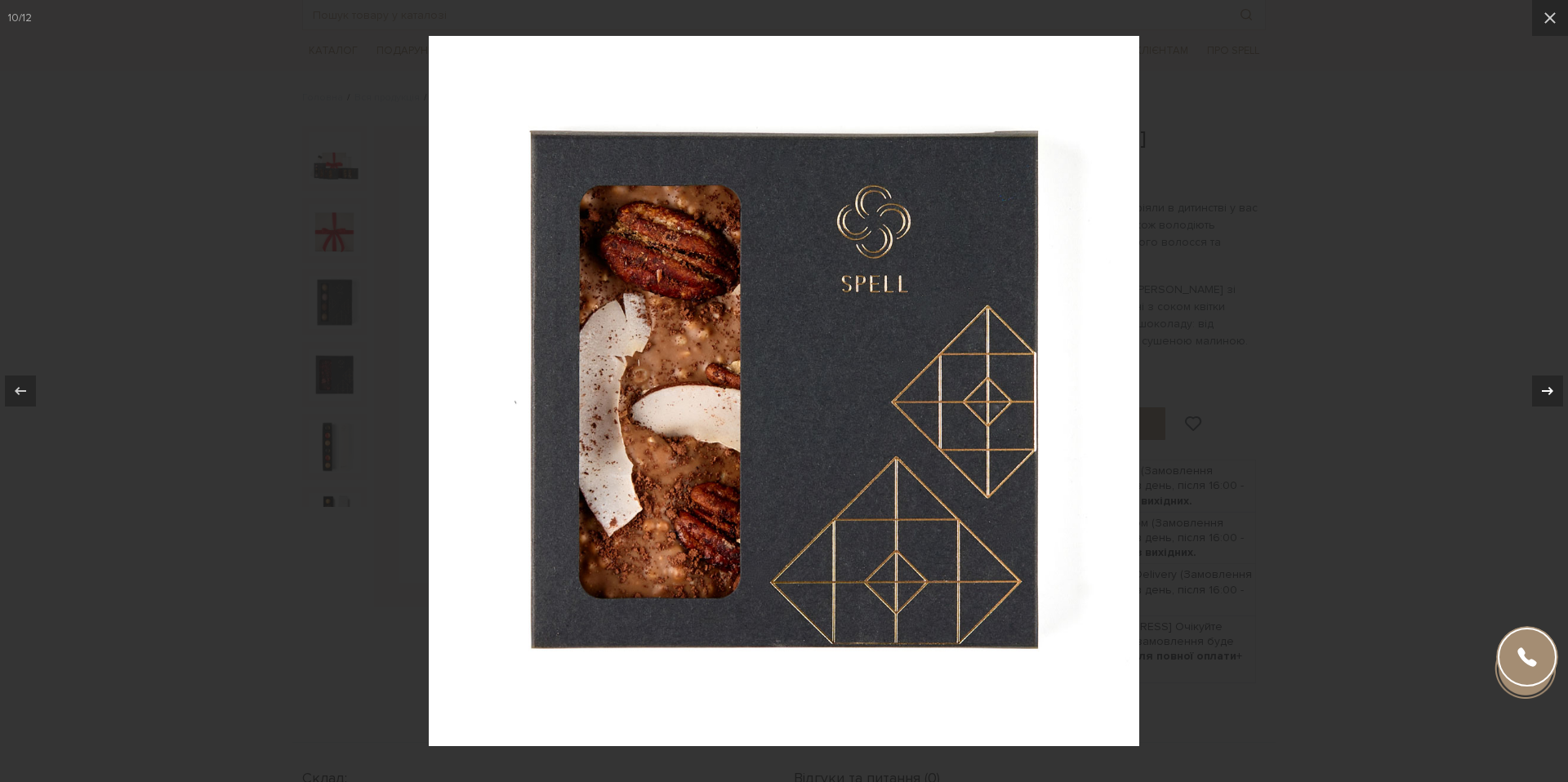
click at [1538, 388] on icon at bounding box center [1548, 391] width 20 height 20
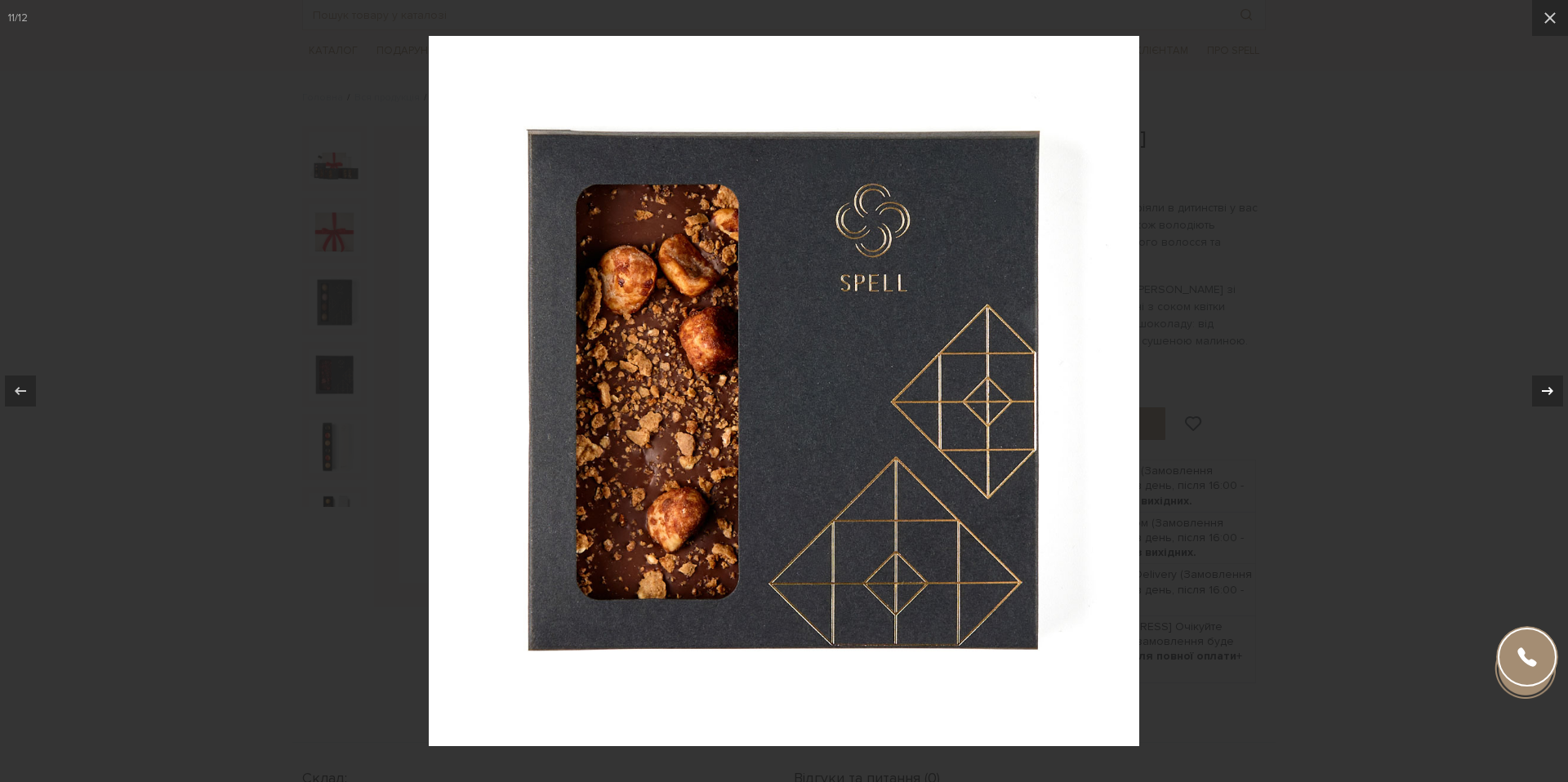
click at [1538, 388] on icon at bounding box center [1548, 391] width 20 height 20
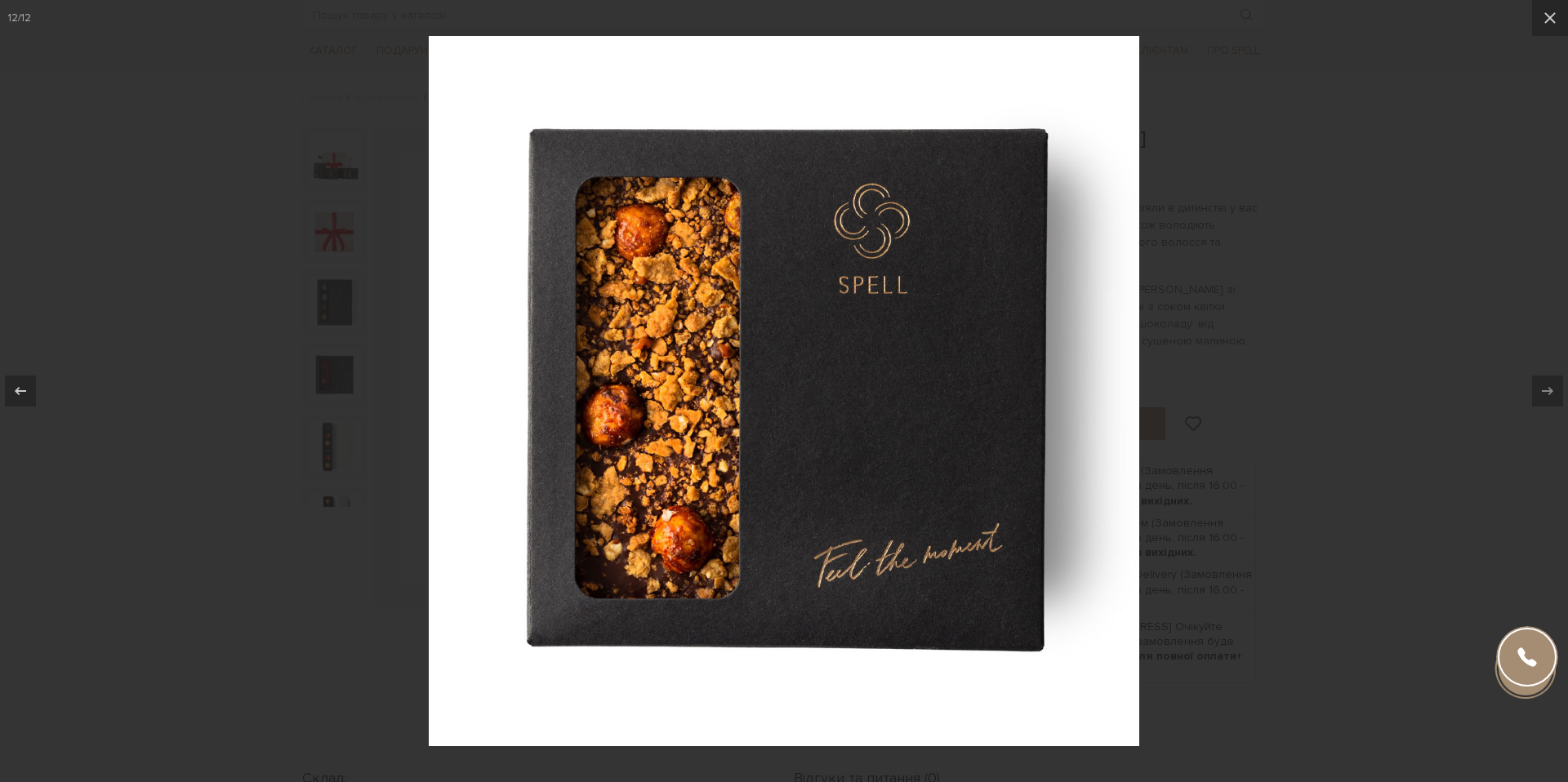
click at [1368, 417] on div at bounding box center [784, 391] width 1568 height 782
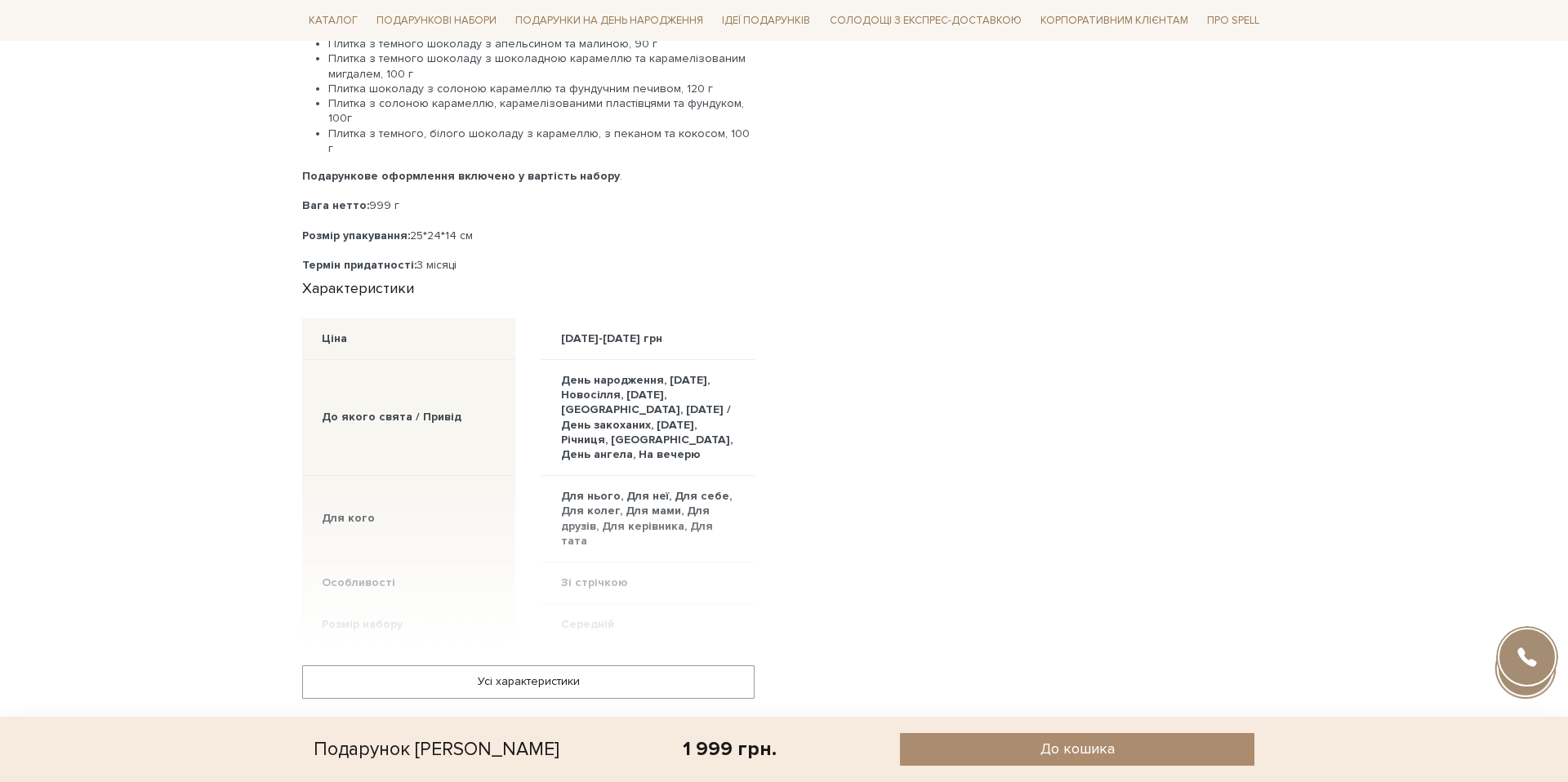
scroll to position [935, 0]
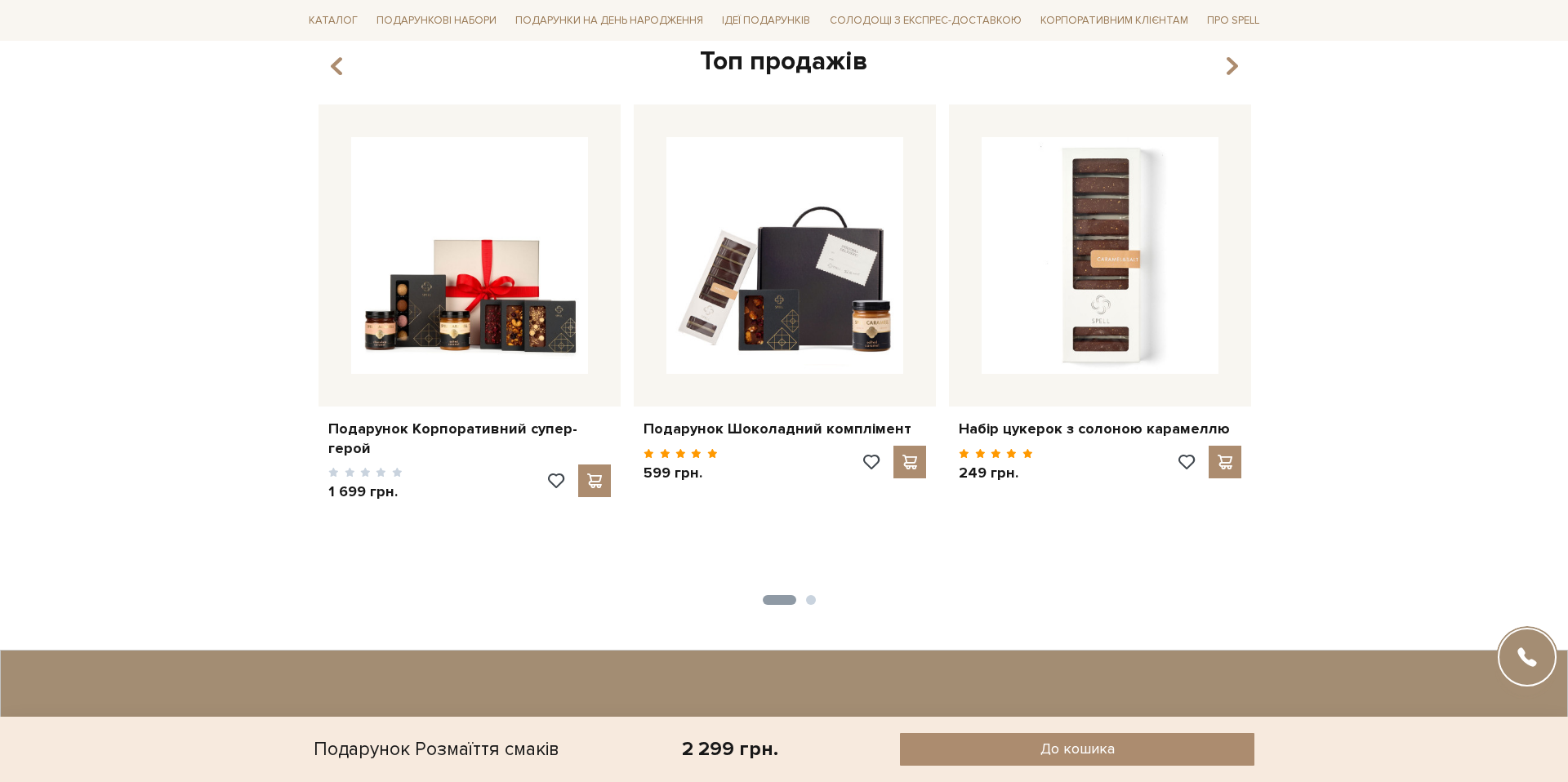
scroll to position [3974, 0]
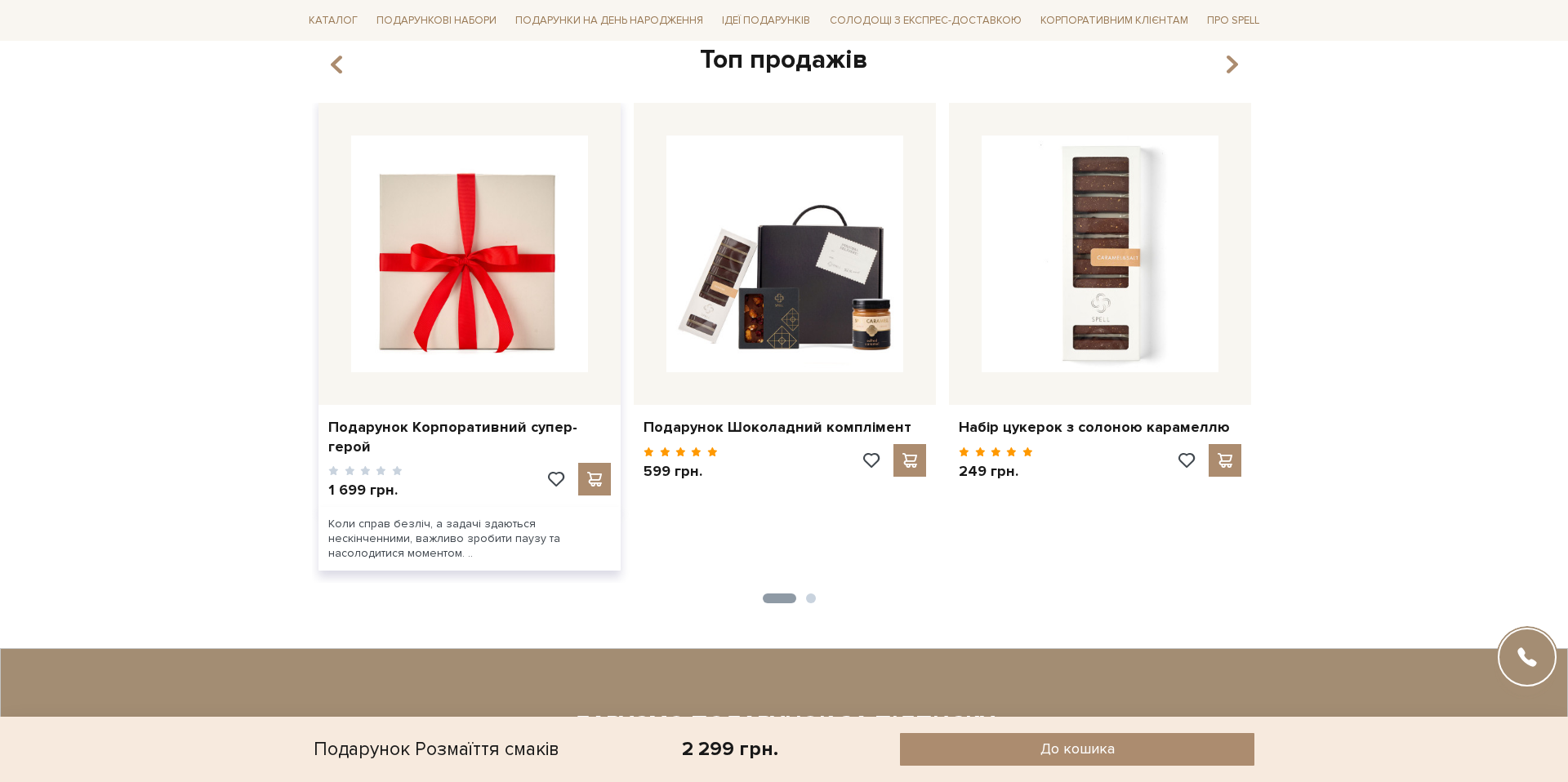
click at [484, 310] on img at bounding box center [470, 254] width 237 height 237
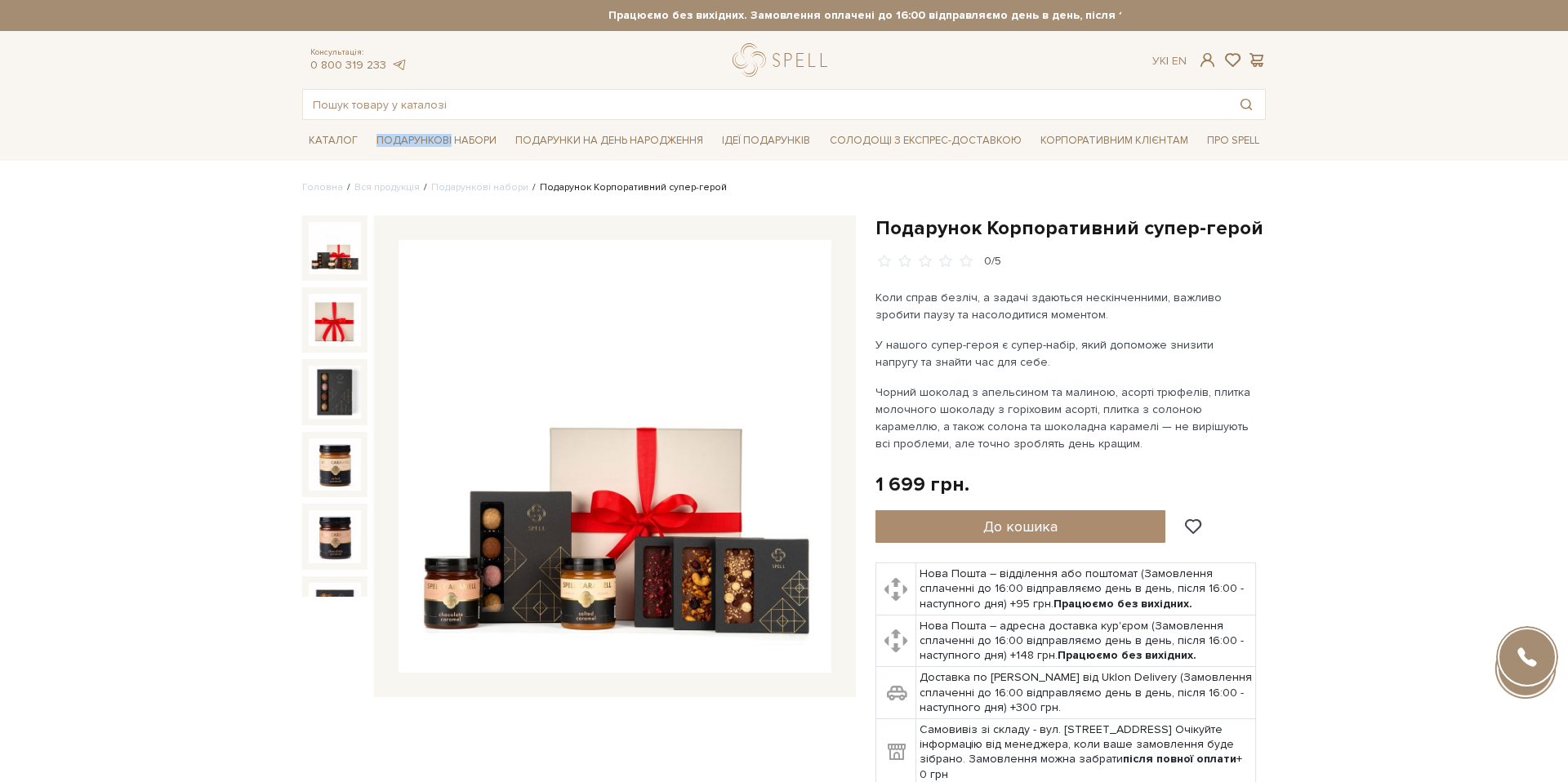
click at [337, 262] on img at bounding box center [334, 248] width 52 height 52
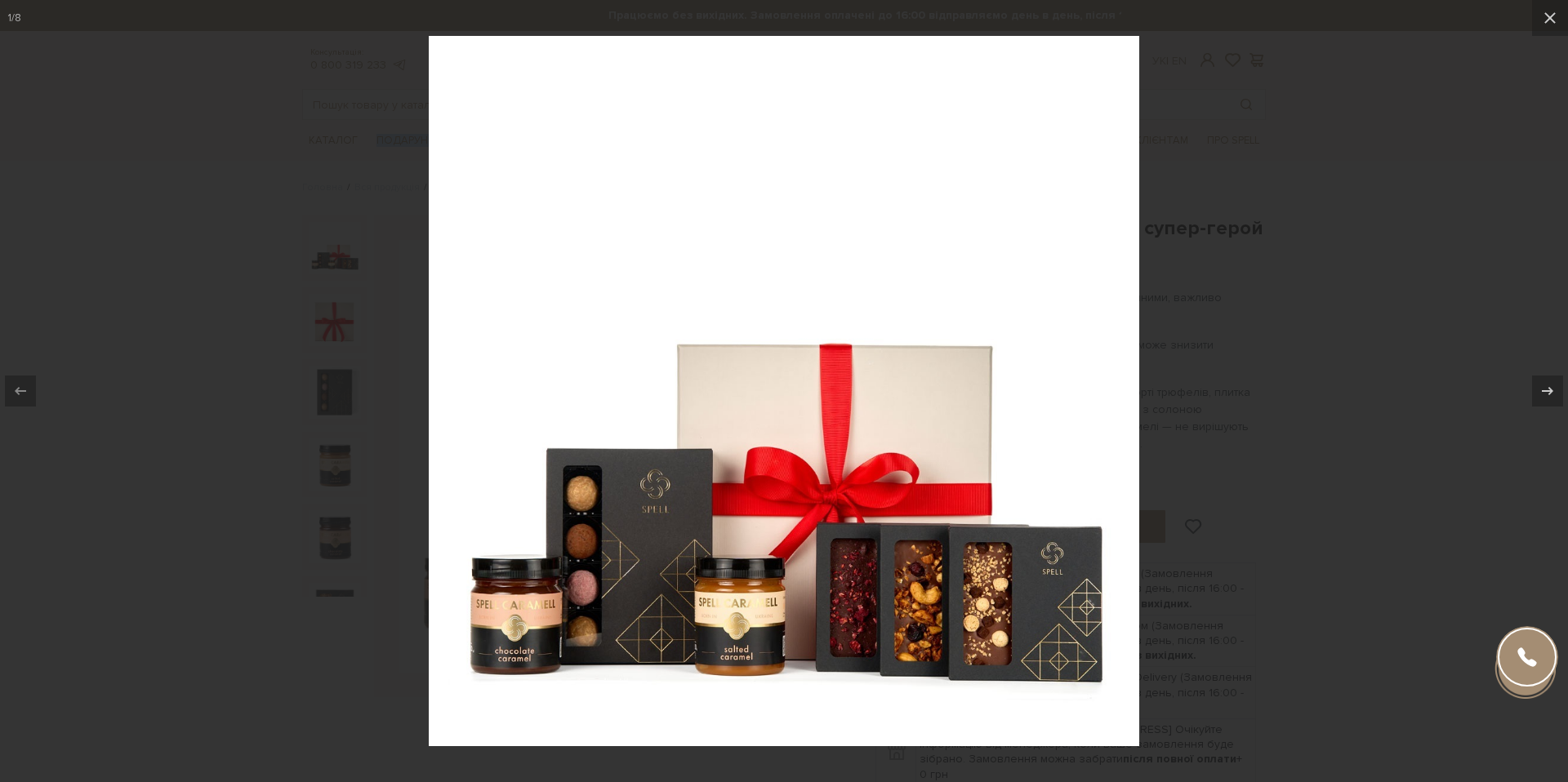
click at [1391, 425] on div at bounding box center [784, 391] width 1568 height 782
